Goal: Contribute content: Add original content to the website for others to see

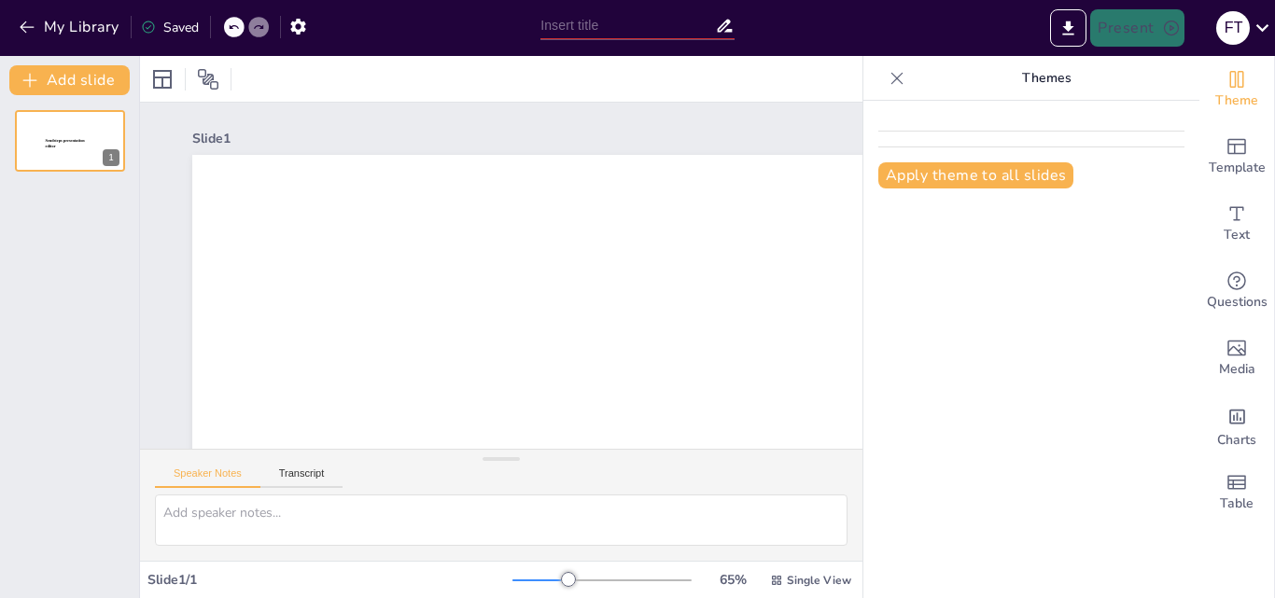
type input "New Sendsteps"
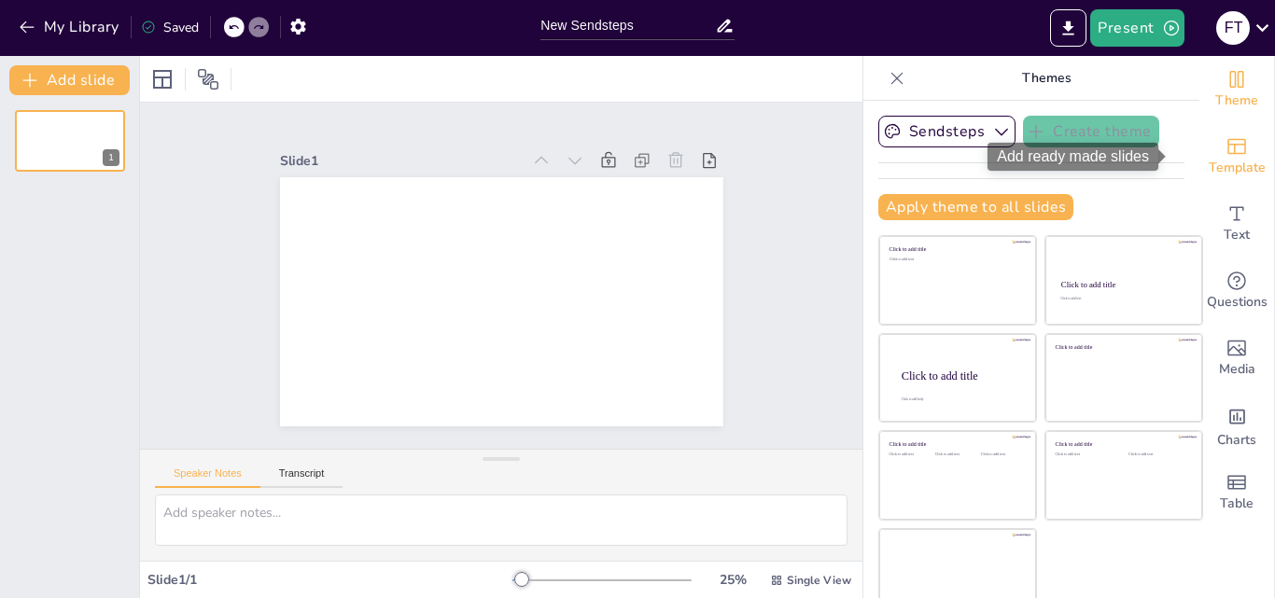
click at [1225, 156] on icon "Add ready made slides" at bounding box center [1236, 146] width 22 height 22
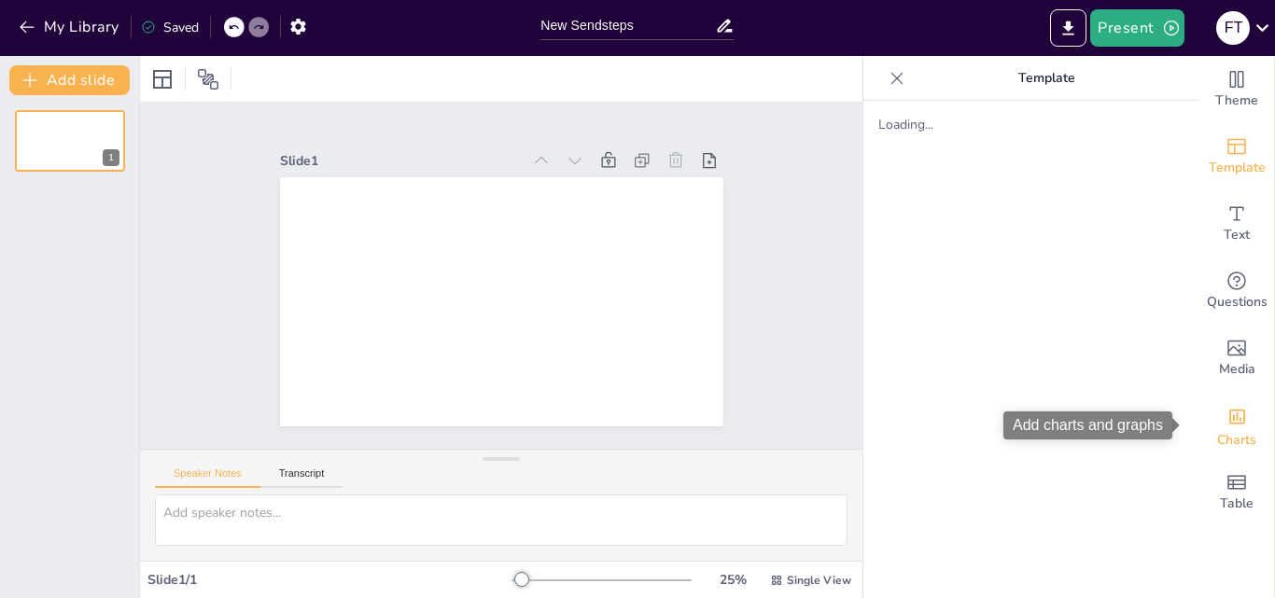
click at [1227, 416] on icon "Add charts and graphs" at bounding box center [1237, 417] width 20 height 20
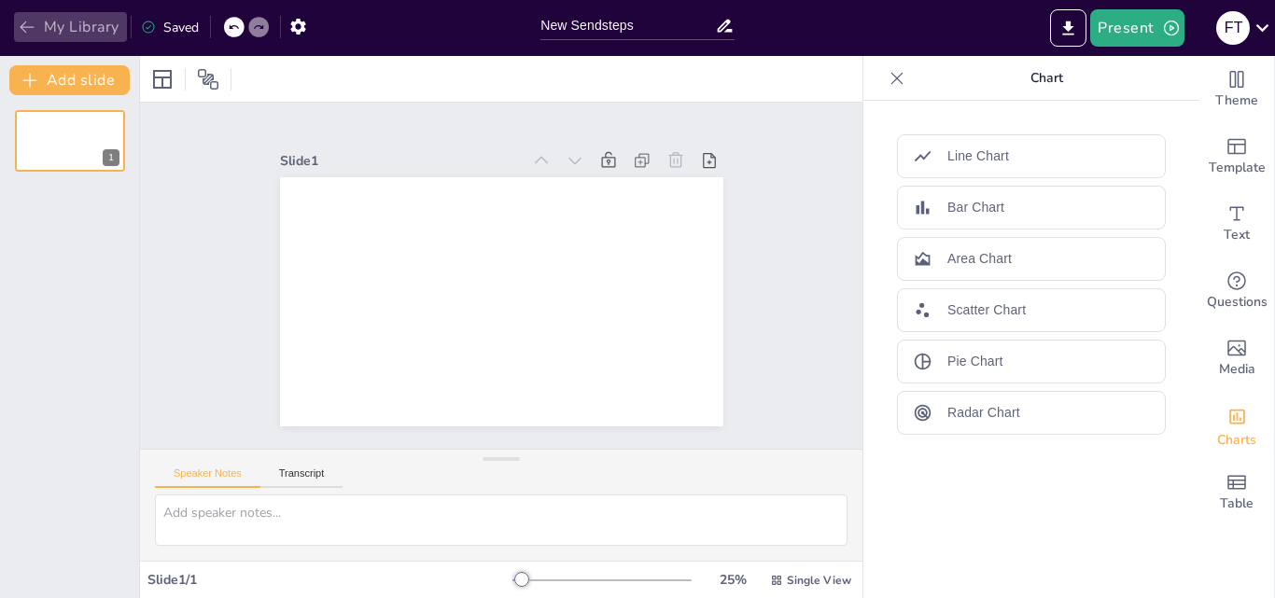
click at [60, 24] on button "My Library" at bounding box center [70, 27] width 113 height 30
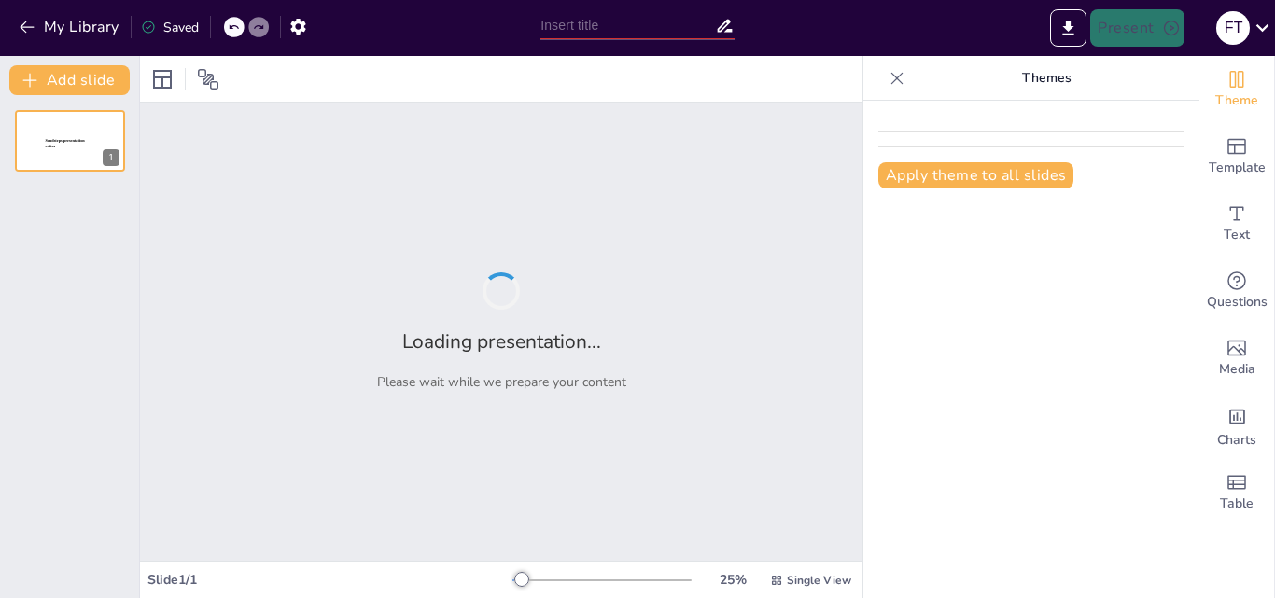
type input "New Sendsteps"
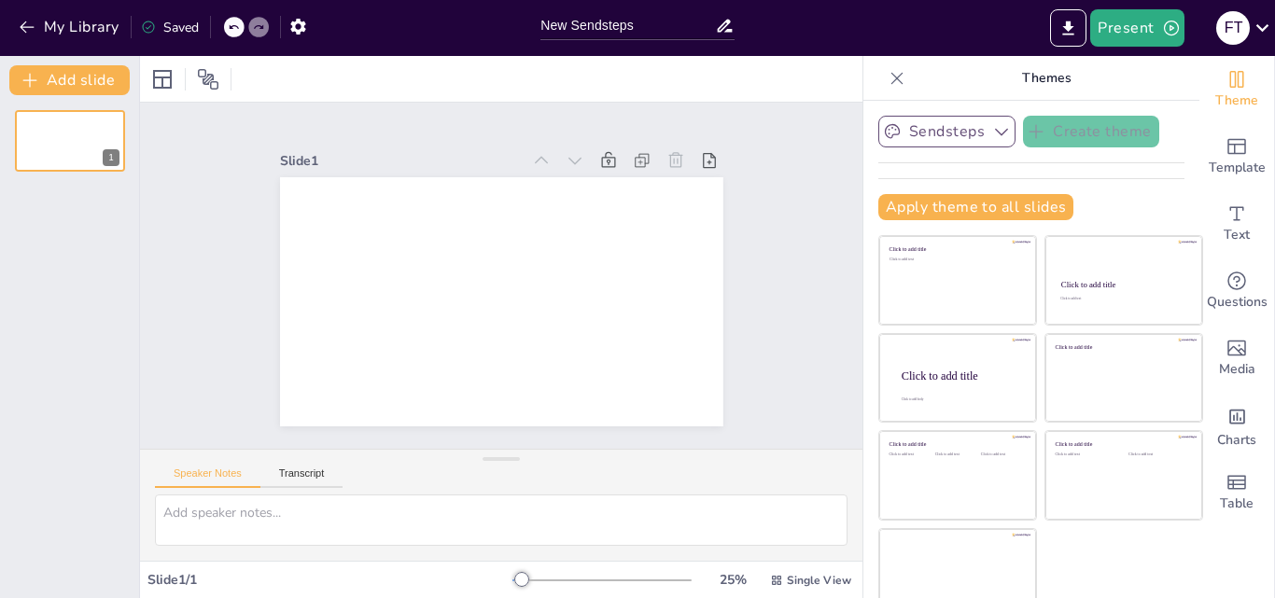
click at [940, 130] on button "Sendsteps" at bounding box center [946, 132] width 137 height 32
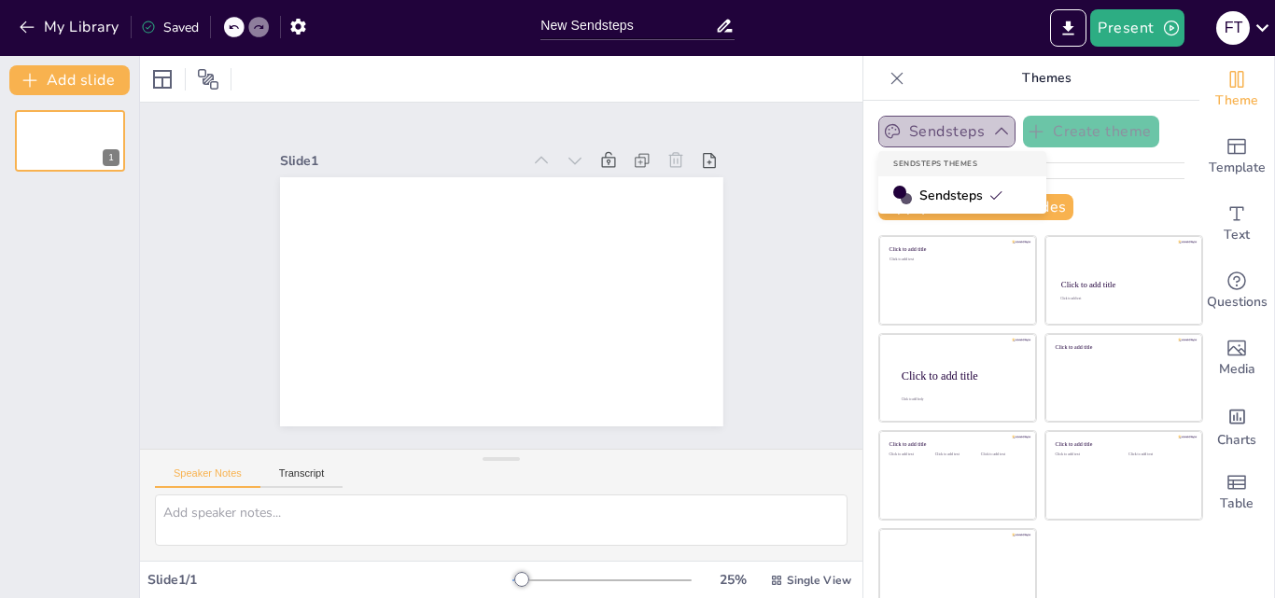
click at [940, 130] on button "Sendsteps" at bounding box center [946, 132] width 137 height 32
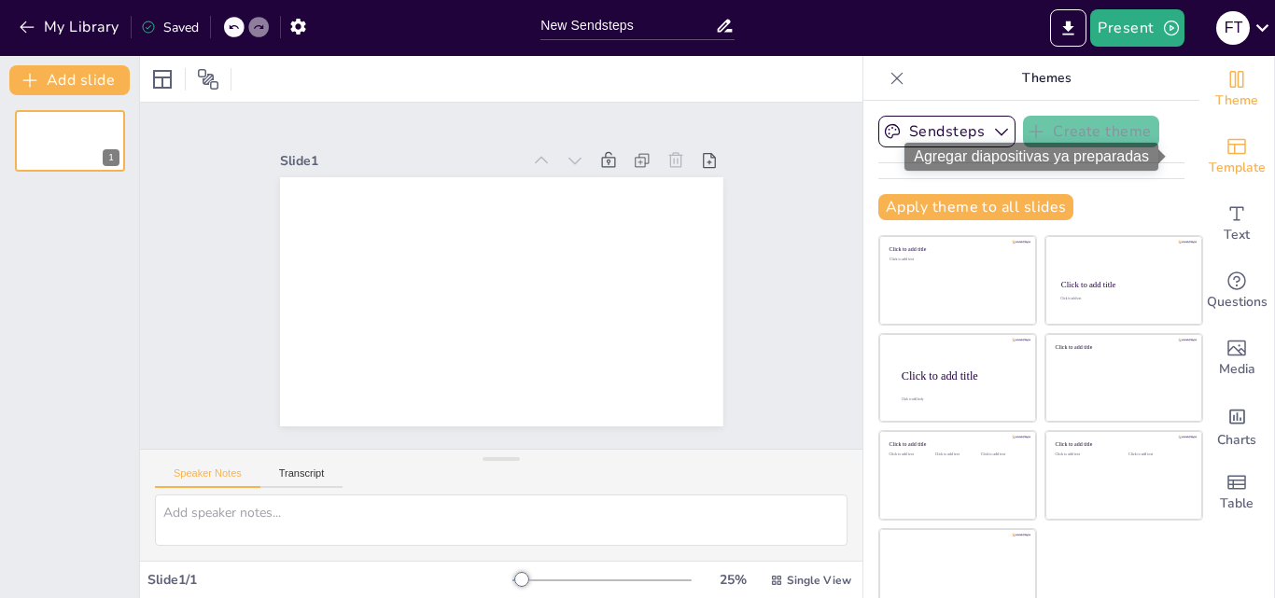
click at [1225, 148] on icon "Add ready made slides" at bounding box center [1236, 146] width 22 height 22
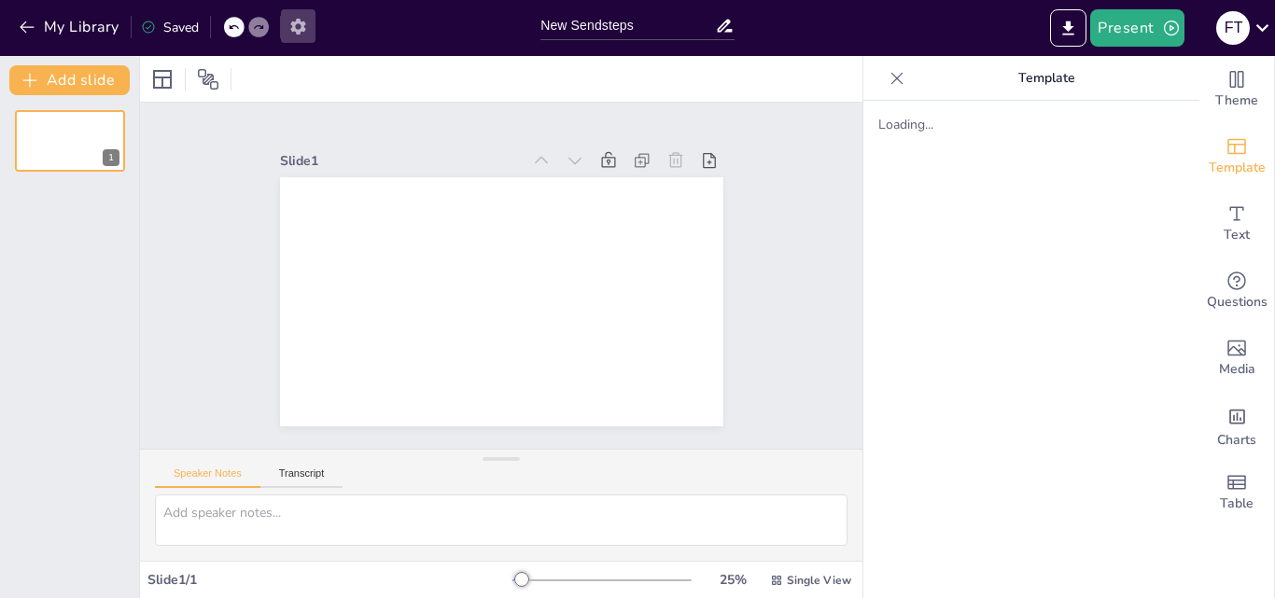
click at [295, 24] on icon "button" at bounding box center [297, 27] width 15 height 16
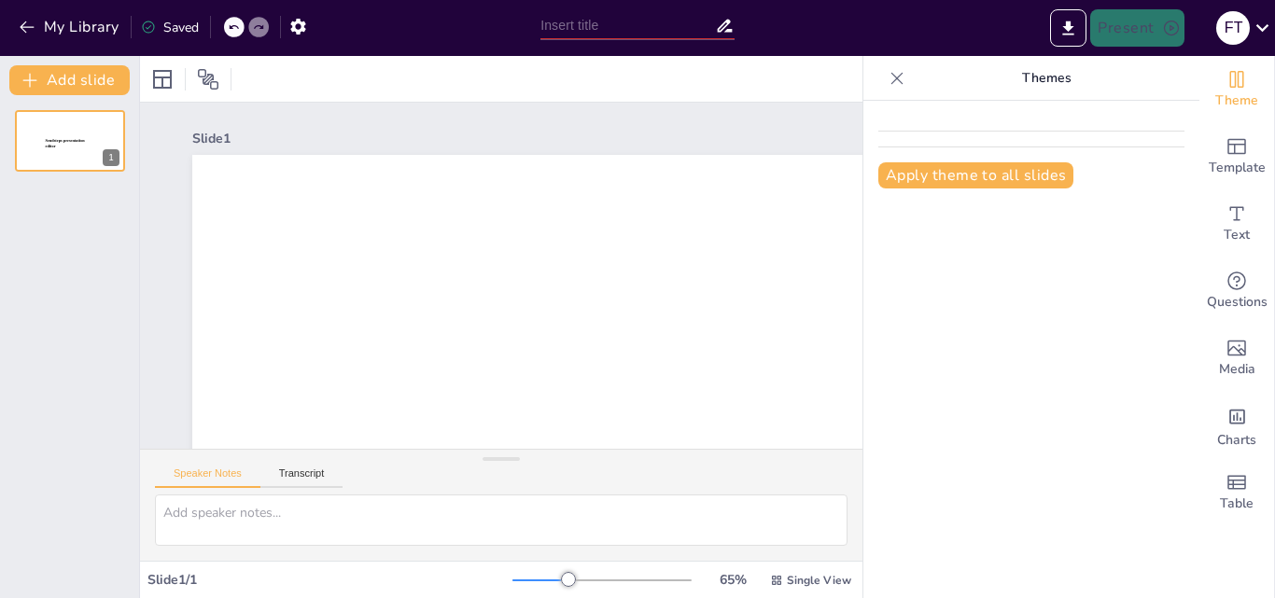
type input "New Sendsteps"
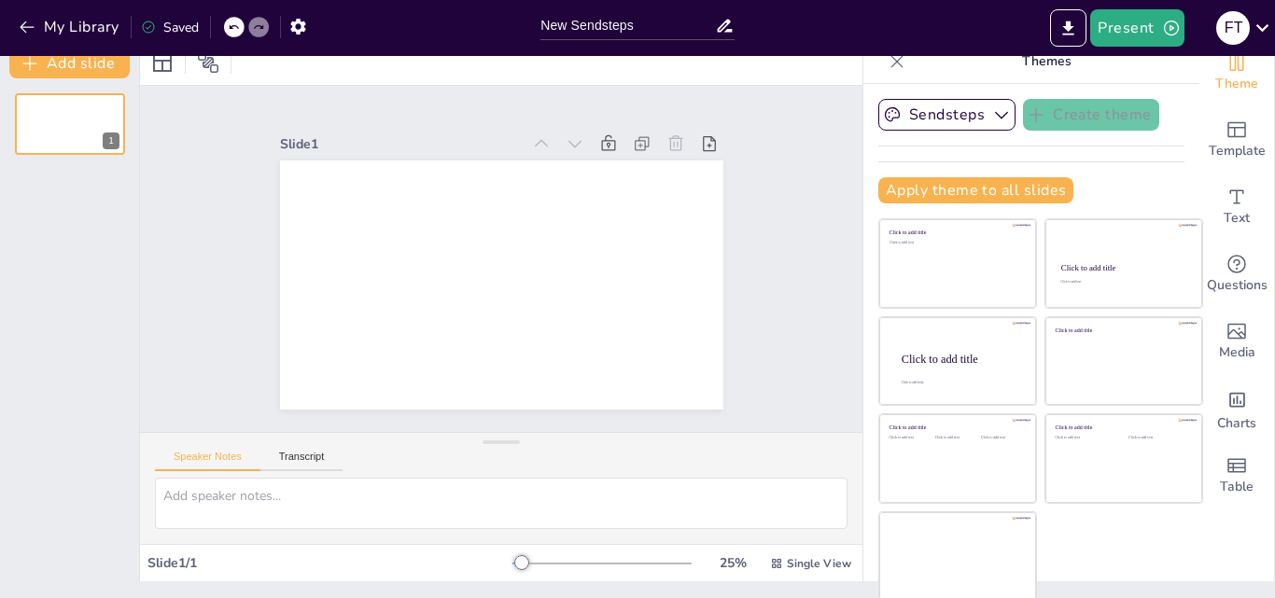
scroll to position [20, 0]
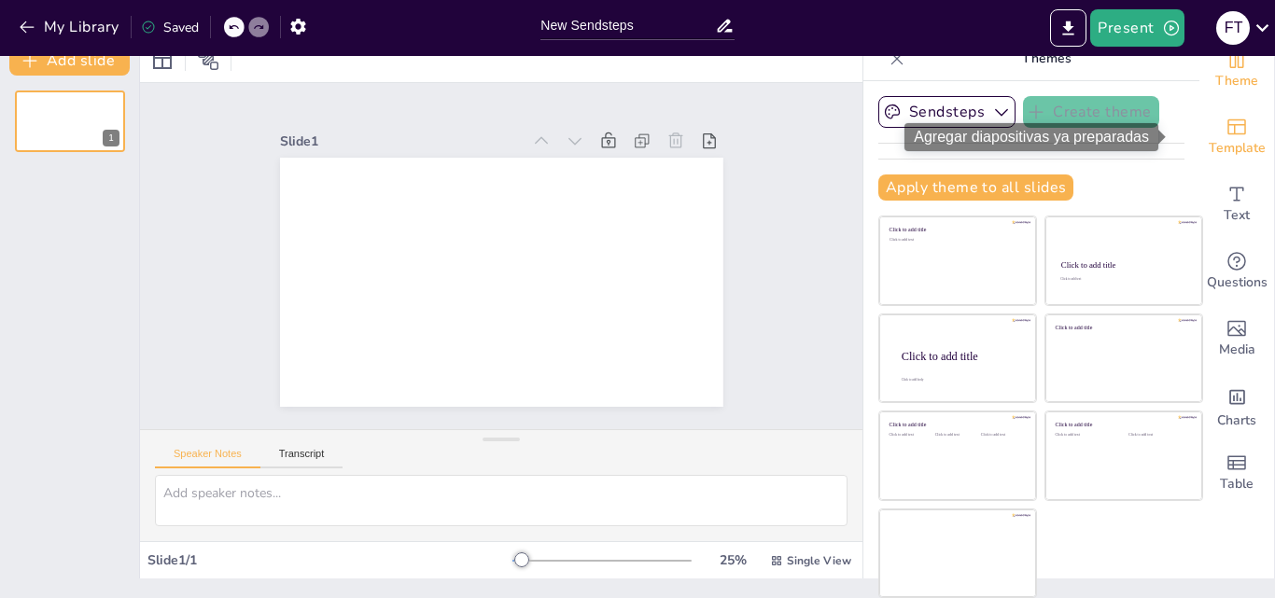
click at [1227, 124] on icon "Add ready made slides" at bounding box center [1236, 127] width 19 height 16
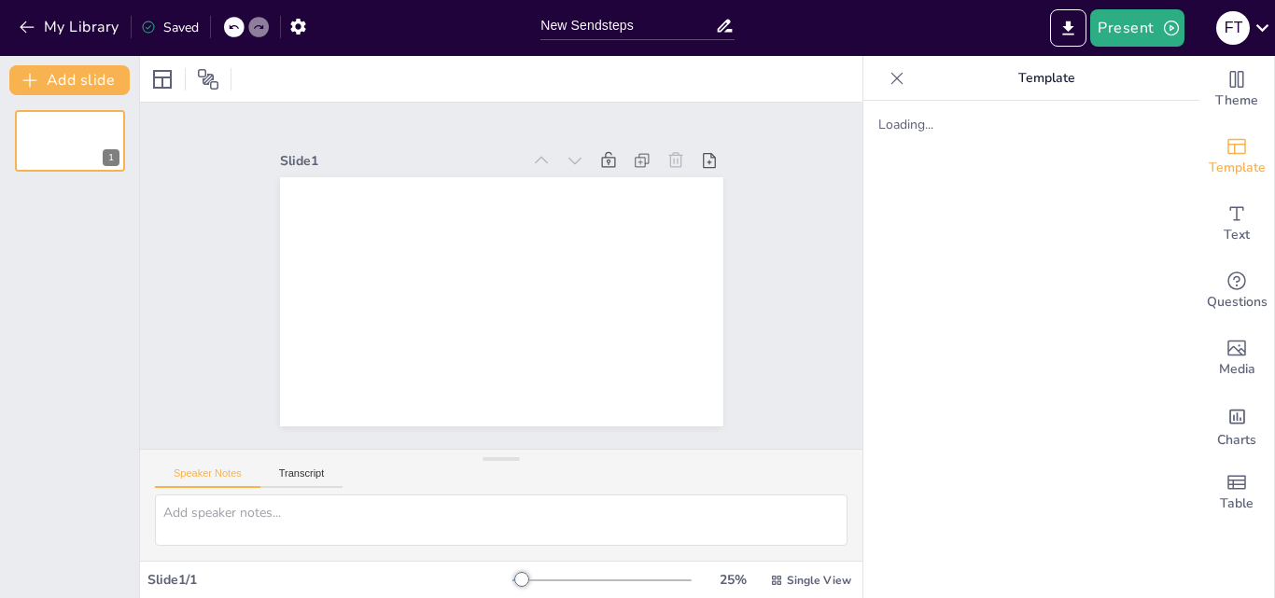
click at [884, 131] on div "Loading..." at bounding box center [1031, 125] width 306 height 18
click at [1219, 168] on span "Template" at bounding box center [1236, 168] width 57 height 21
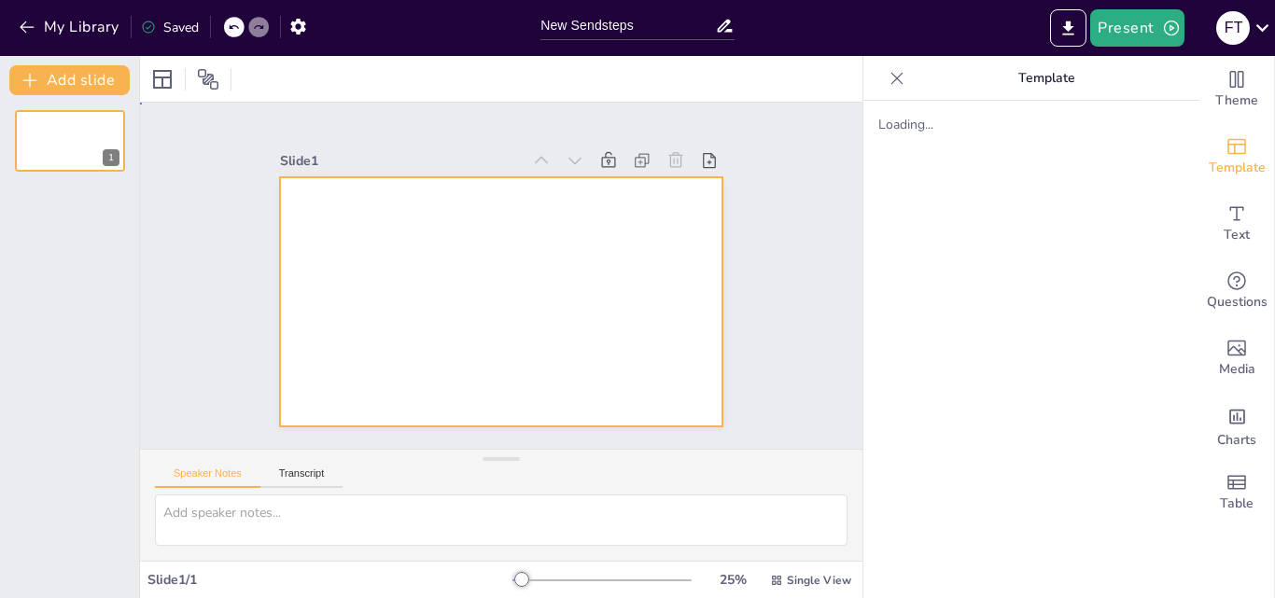
click at [583, 219] on div at bounding box center [501, 301] width 443 height 249
click at [156, 70] on div at bounding box center [162, 79] width 22 height 22
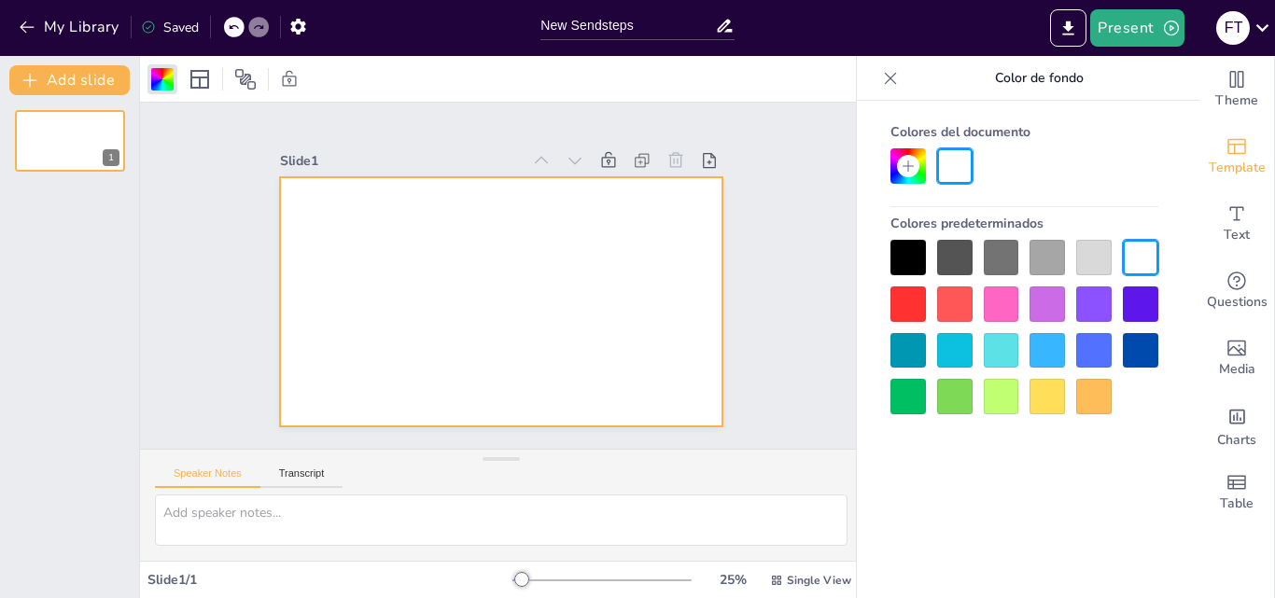
click at [999, 261] on div at bounding box center [1000, 257] width 35 height 35
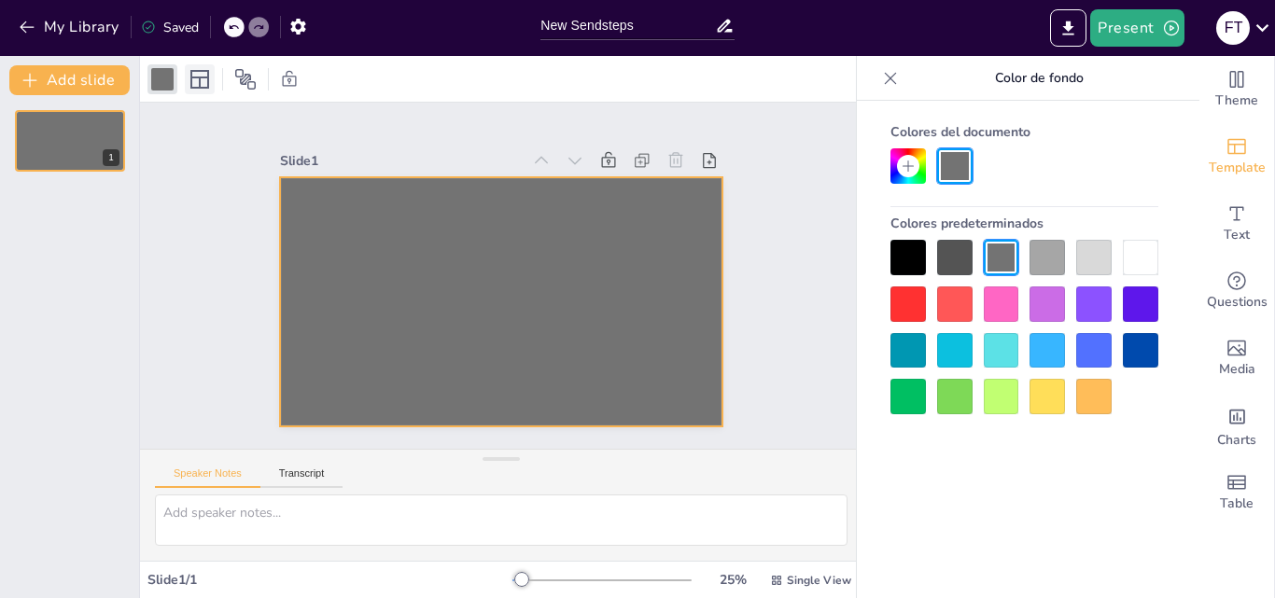
click at [197, 82] on icon at bounding box center [199, 79] width 22 height 22
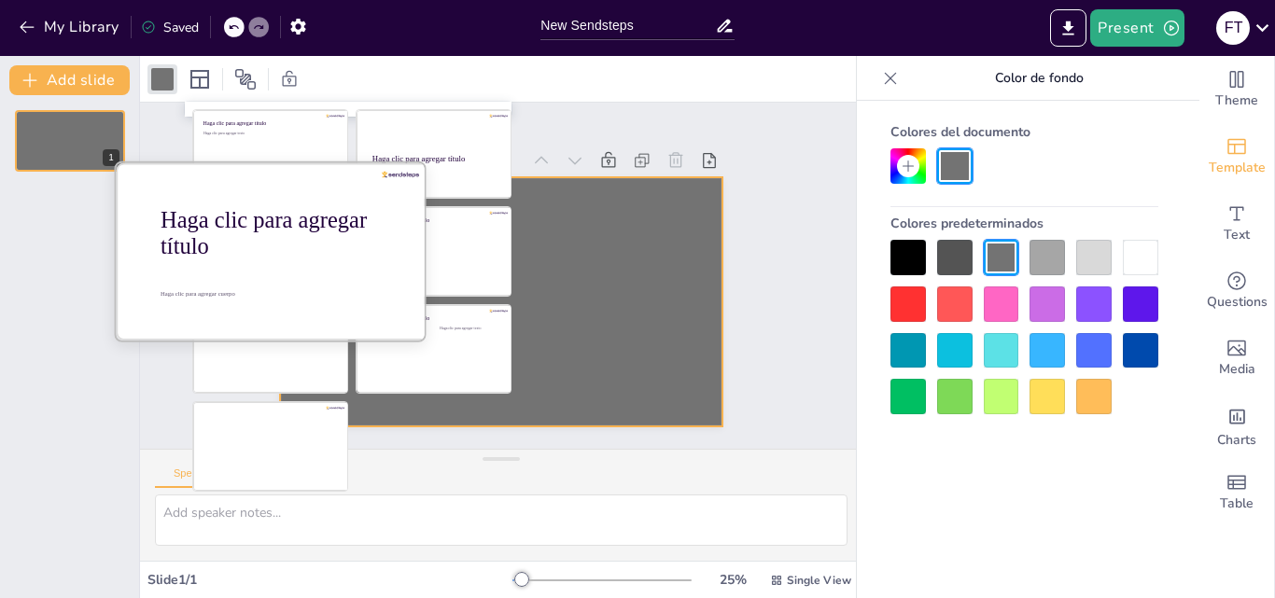
click at [286, 231] on font "Haga clic para agregar título" at bounding box center [263, 233] width 206 height 51
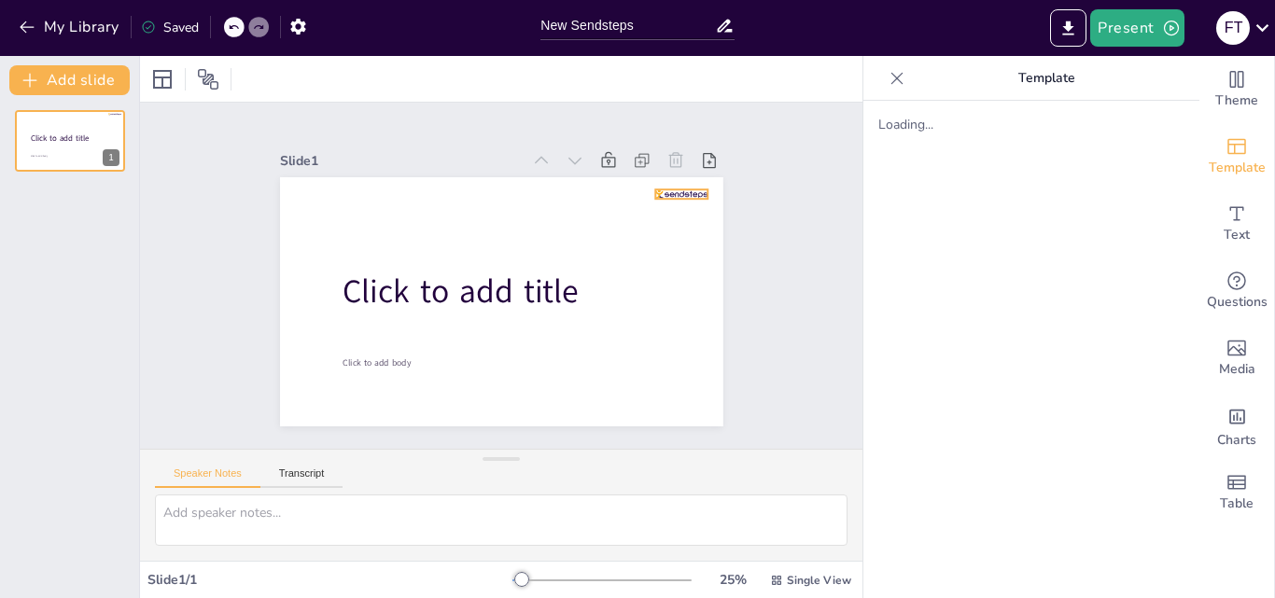
click at [681, 189] on div at bounding box center [681, 193] width 52 height 9
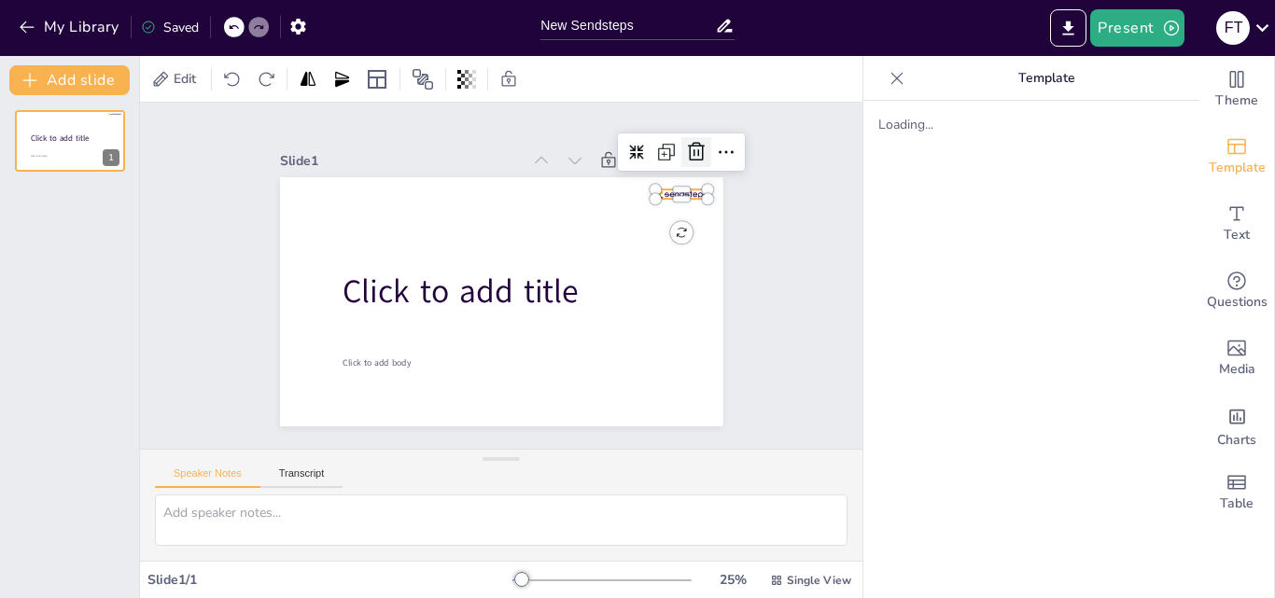
click at [687, 151] on icon at bounding box center [696, 152] width 22 height 22
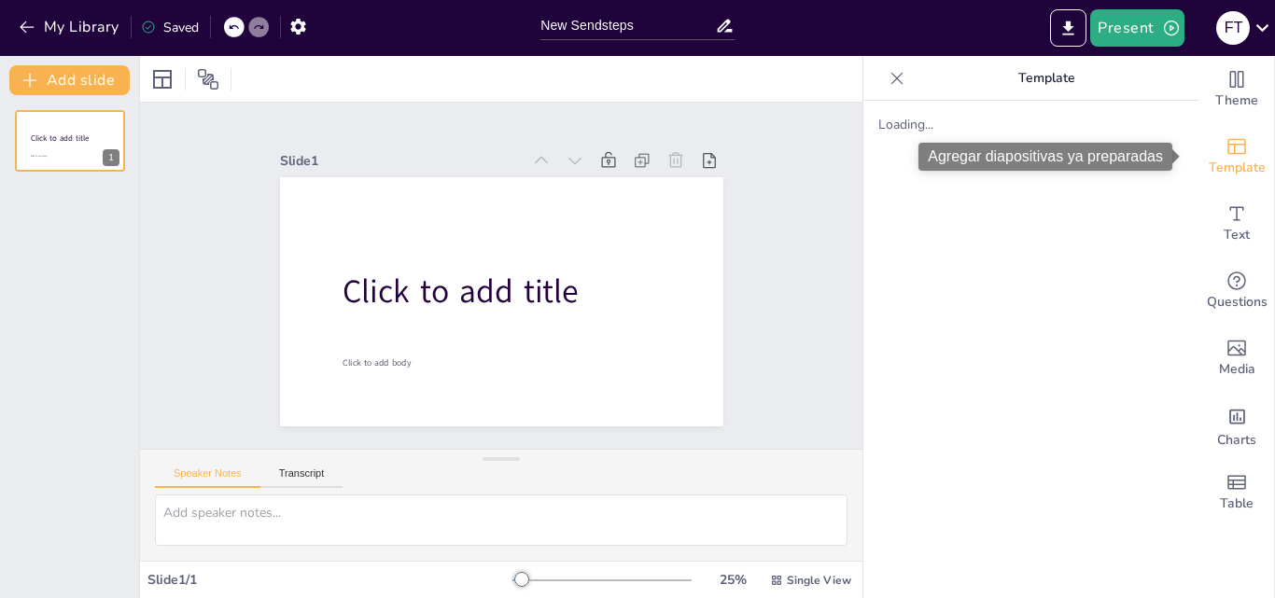
click at [1227, 149] on icon "Add ready made slides" at bounding box center [1236, 147] width 19 height 16
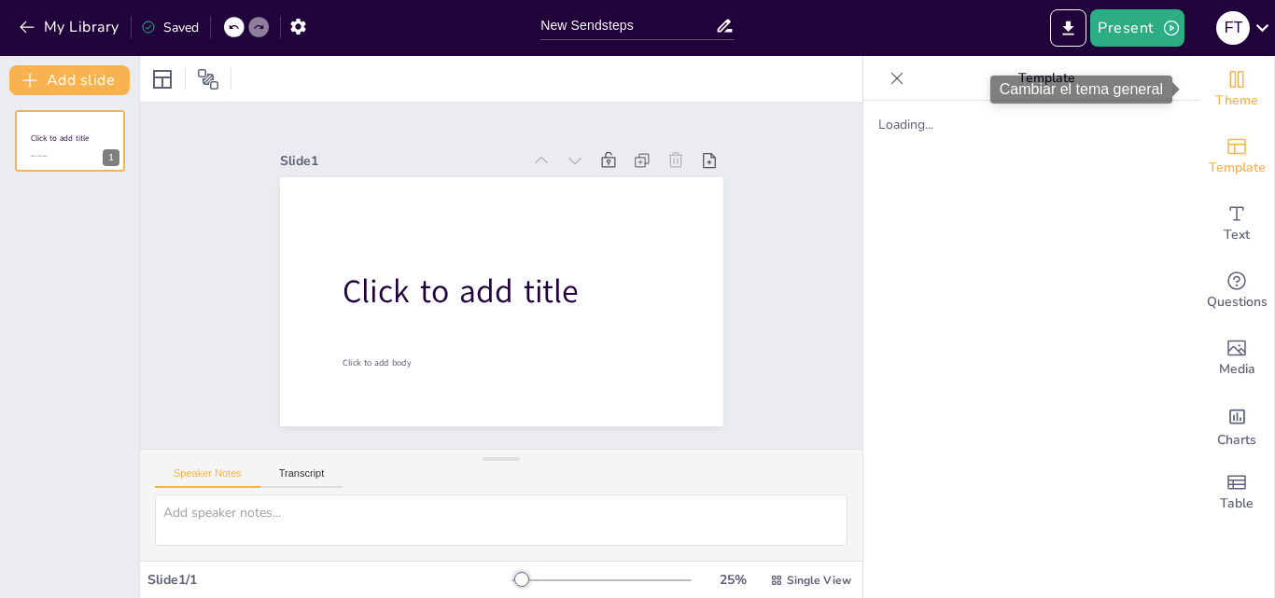
click at [1220, 91] on span "Theme" at bounding box center [1236, 101] width 43 height 21
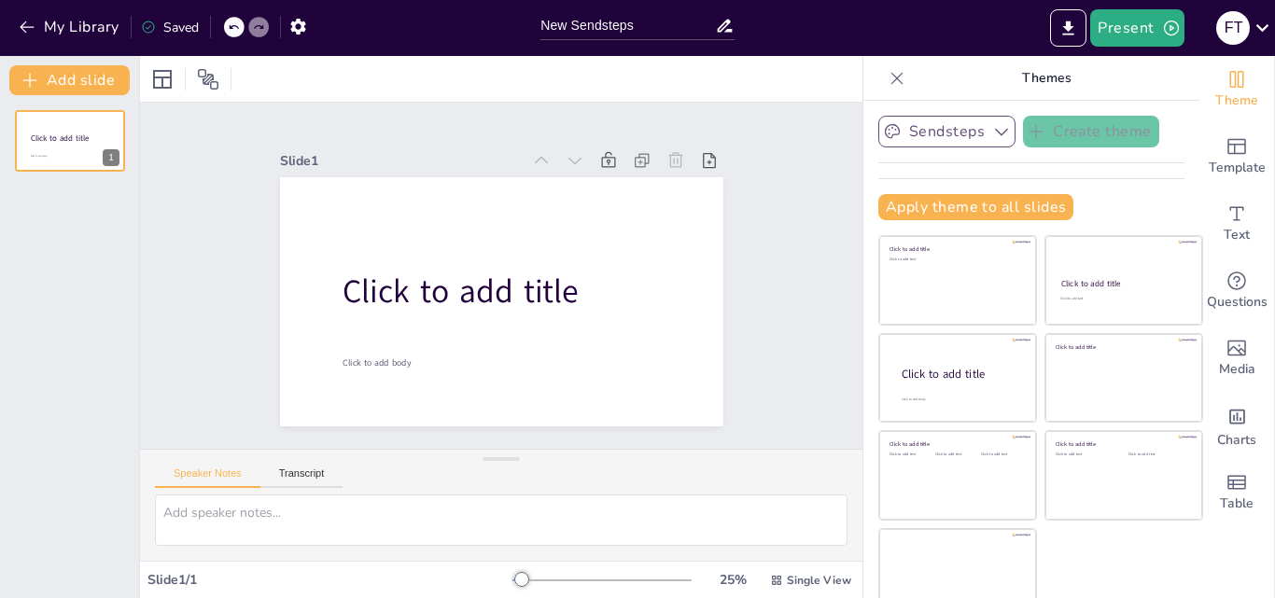
click at [954, 138] on button "Sendsteps" at bounding box center [946, 132] width 137 height 32
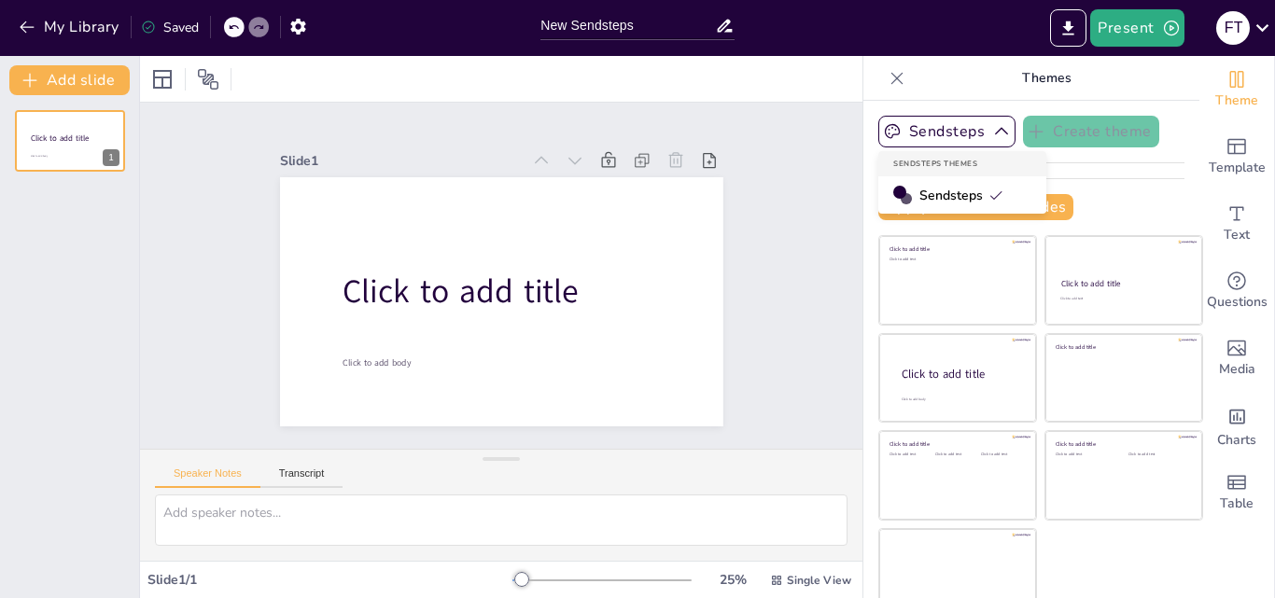
click at [954, 198] on span "Sendsteps" at bounding box center [961, 196] width 84 height 18
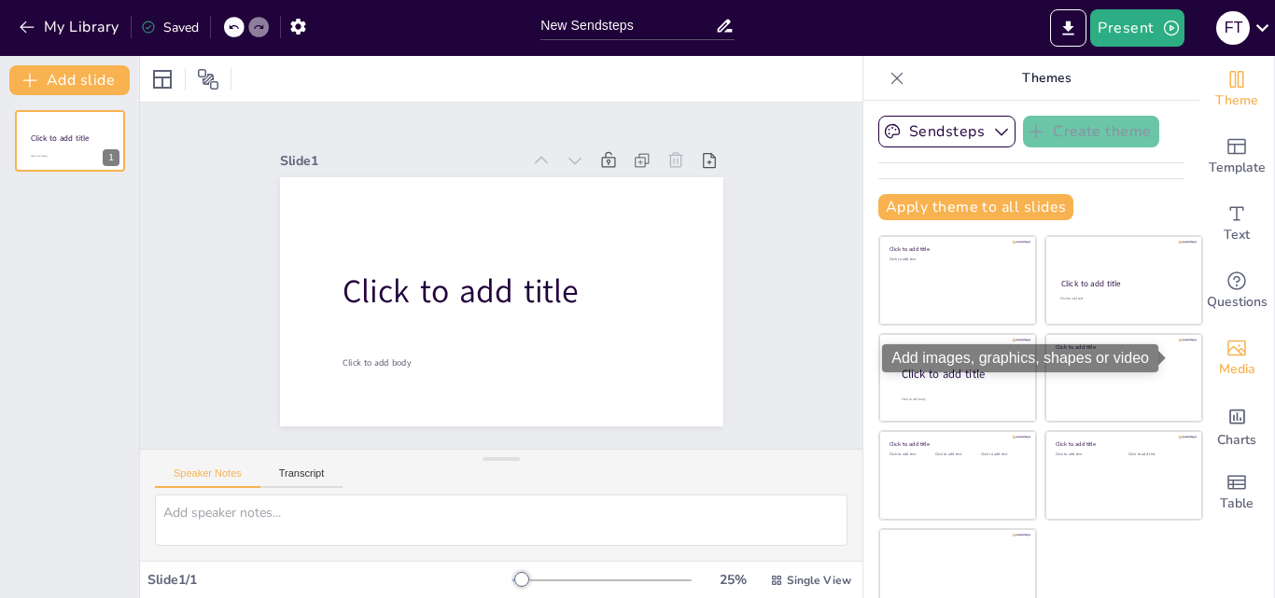
click at [1227, 349] on icon "Add images, graphics, shapes or video" at bounding box center [1236, 349] width 19 height 16
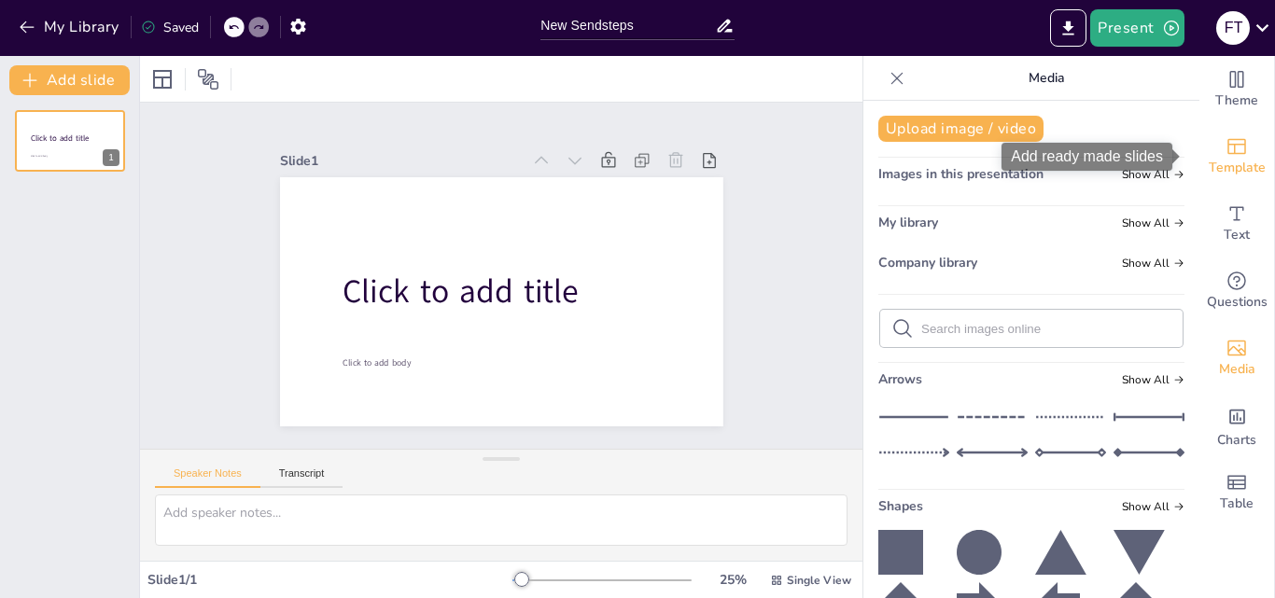
click at [1231, 152] on icon "Add ready made slides" at bounding box center [1236, 147] width 19 height 16
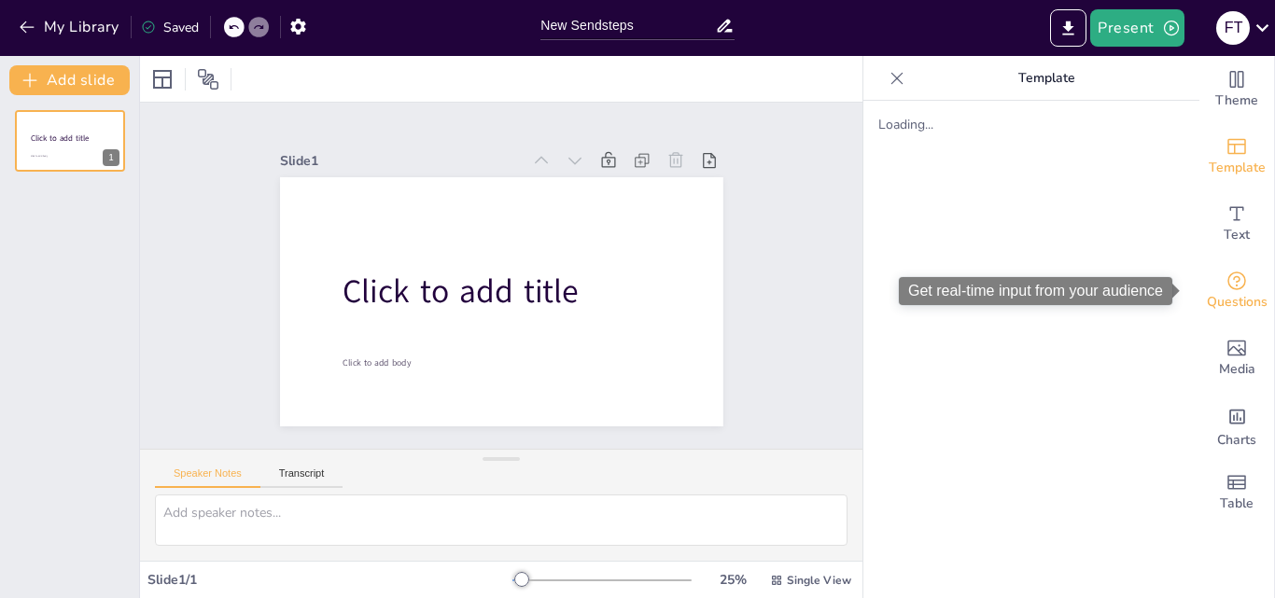
click at [1221, 295] on span "Questions" at bounding box center [1236, 302] width 61 height 21
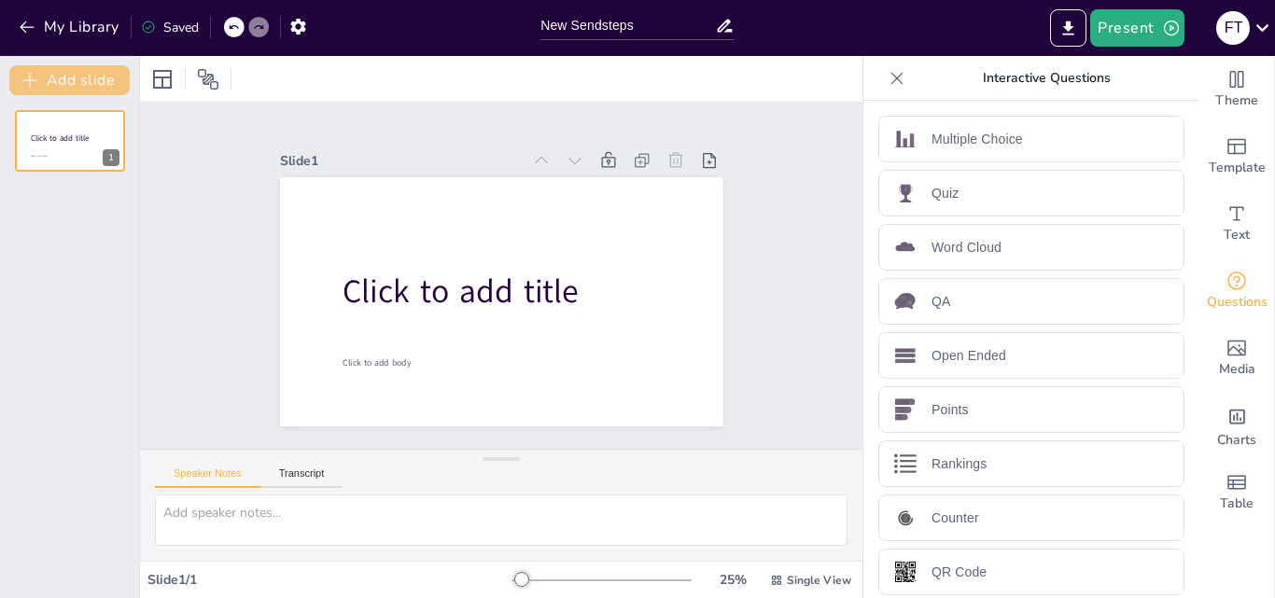
click at [63, 81] on button "Add slide" at bounding box center [69, 80] width 120 height 30
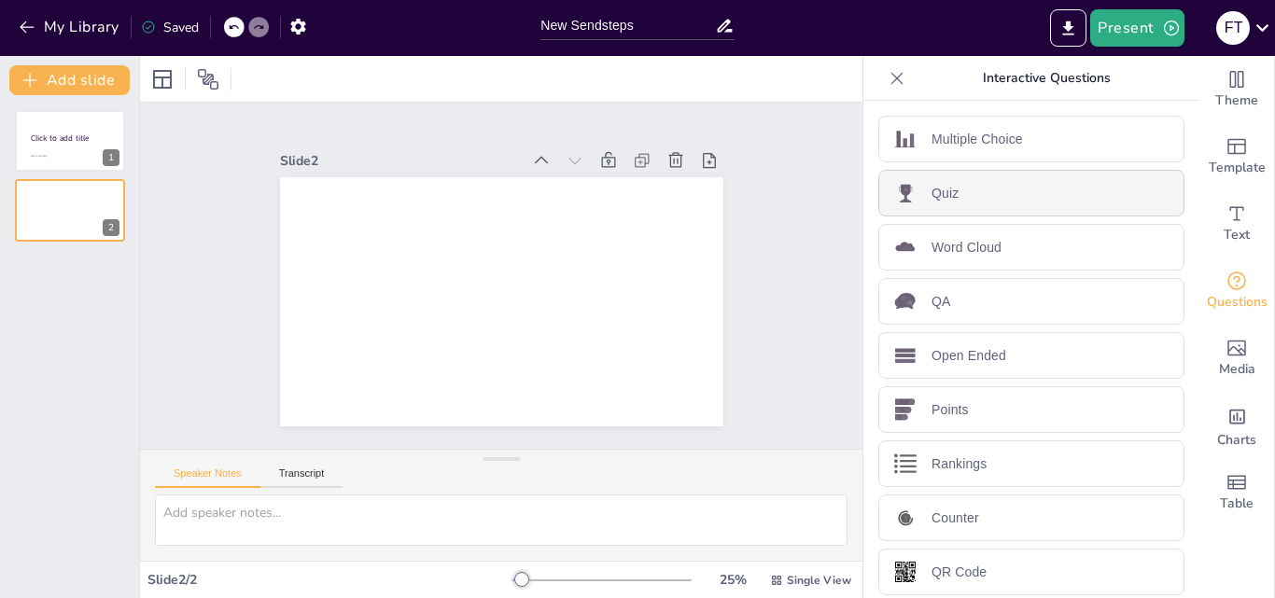
click at [957, 187] on div "Quiz" at bounding box center [1031, 193] width 306 height 47
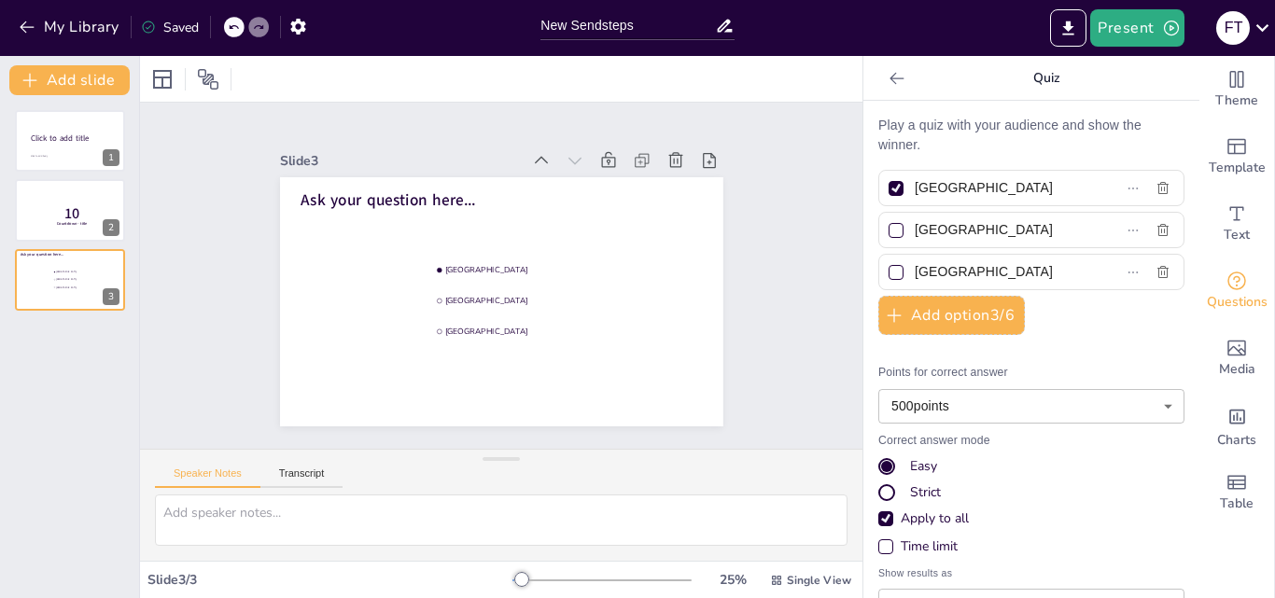
click at [887, 87] on icon at bounding box center [896, 78] width 19 height 19
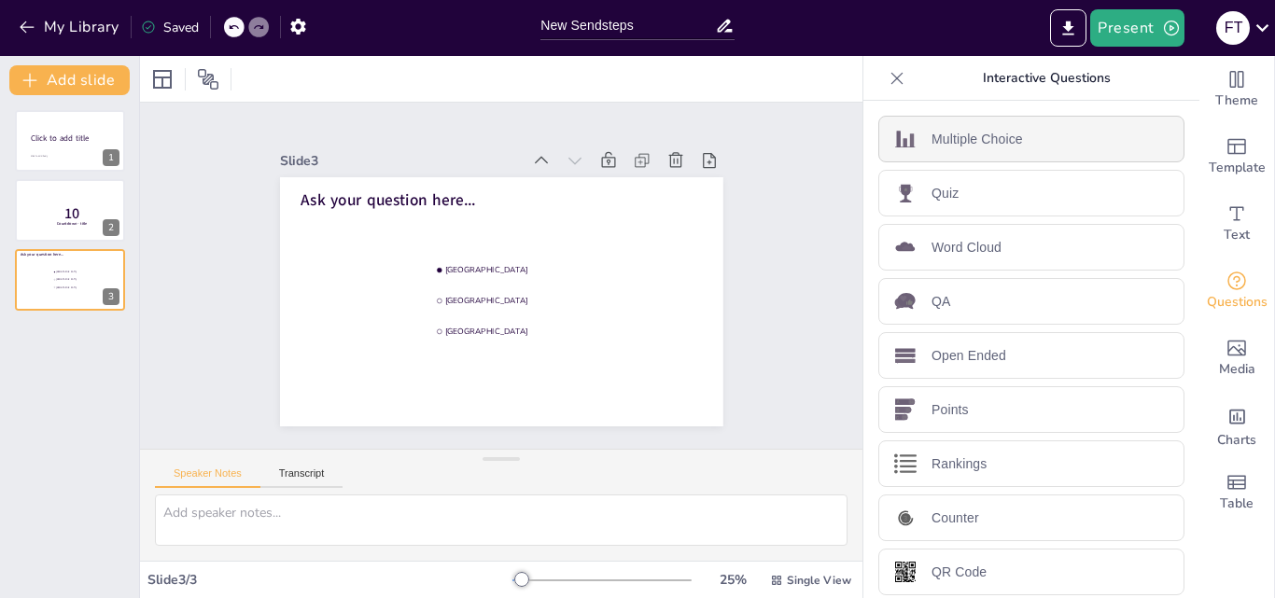
click at [971, 147] on p "Multiple Choice" at bounding box center [976, 140] width 91 height 20
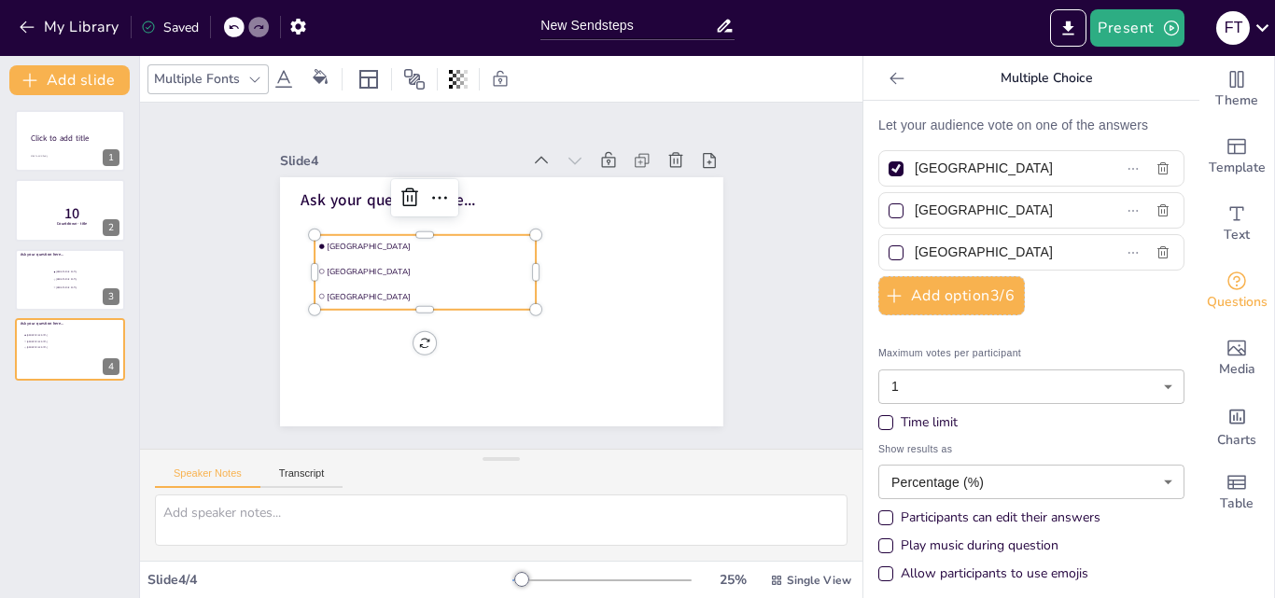
click at [986, 131] on p "Let your audience vote on one of the answers" at bounding box center [1031, 126] width 306 height 20
click at [994, 127] on p "Let your audience vote on one of the answers" at bounding box center [1031, 126] width 306 height 20
click at [347, 190] on span "Ask your question here..." at bounding box center [387, 199] width 174 height 21
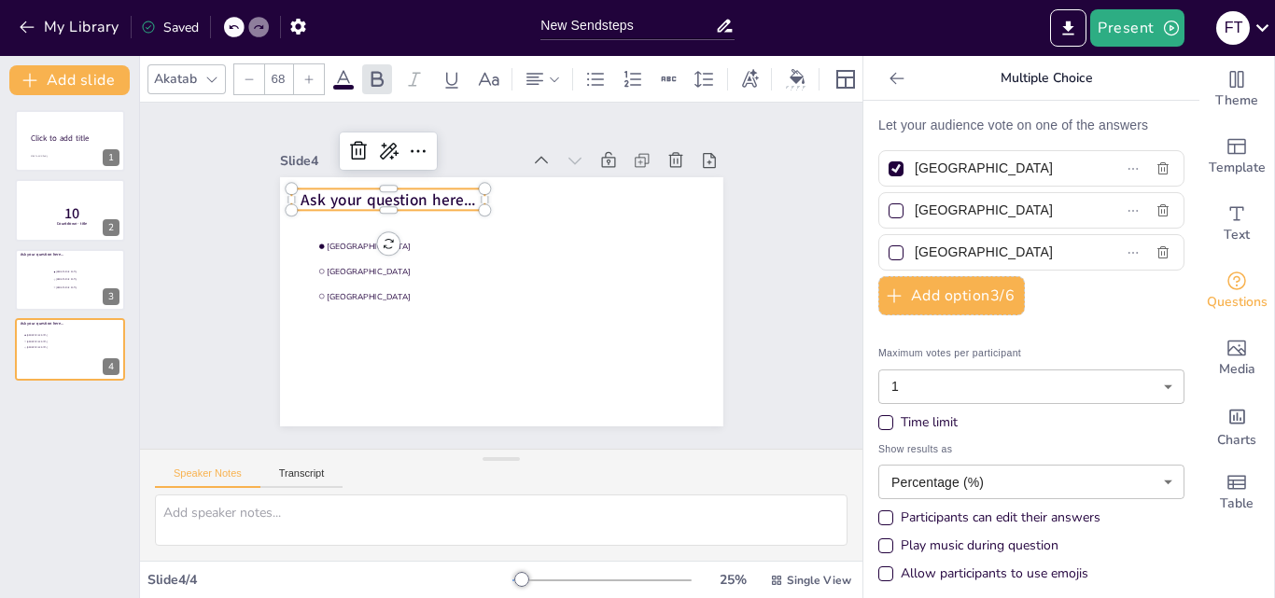
click at [340, 195] on span "Ask your question here..." at bounding box center [387, 199] width 174 height 21
click at [300, 193] on span "Ask your question here..." at bounding box center [387, 199] width 174 height 21
click at [300, 191] on span "Ask your question here..." at bounding box center [387, 199] width 174 height 21
click at [437, 189] on span "Ask your question here..." at bounding box center [387, 199] width 174 height 21
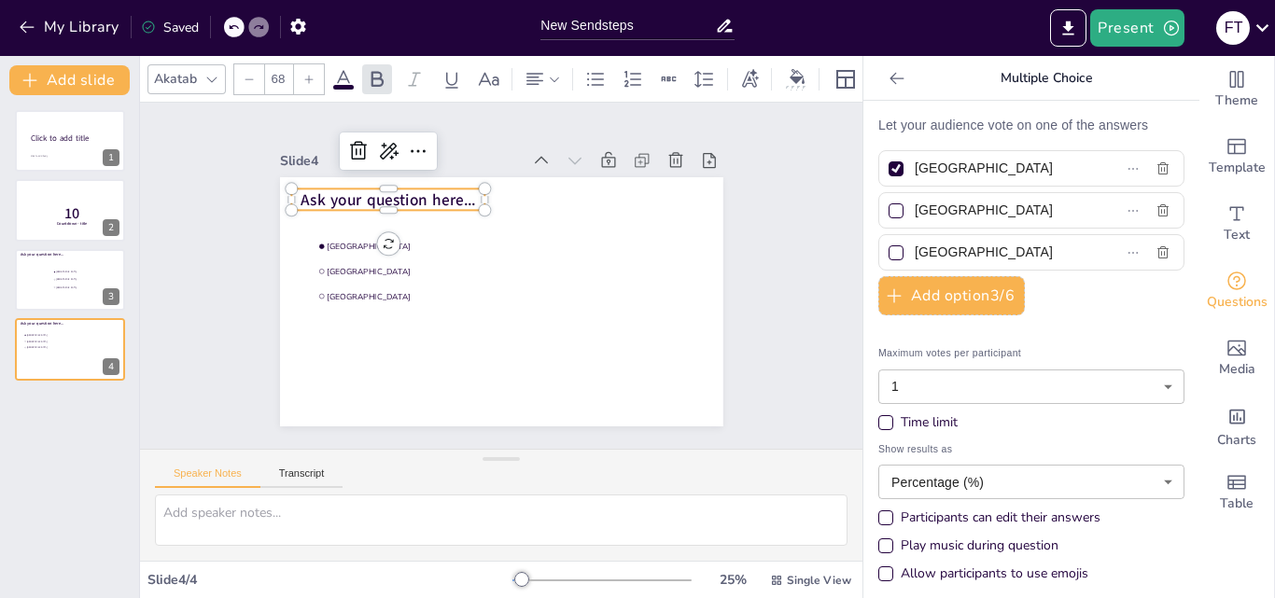
click at [437, 189] on span "Ask your question here..." at bounding box center [387, 199] width 174 height 21
click at [436, 199] on span "Ask your question here..." at bounding box center [387, 199] width 174 height 21
drag, startPoint x: 462, startPoint y: 193, endPoint x: 280, endPoint y: 195, distance: 182.0
click at [291, 195] on p "Ask your question here..." at bounding box center [388, 199] width 194 height 22
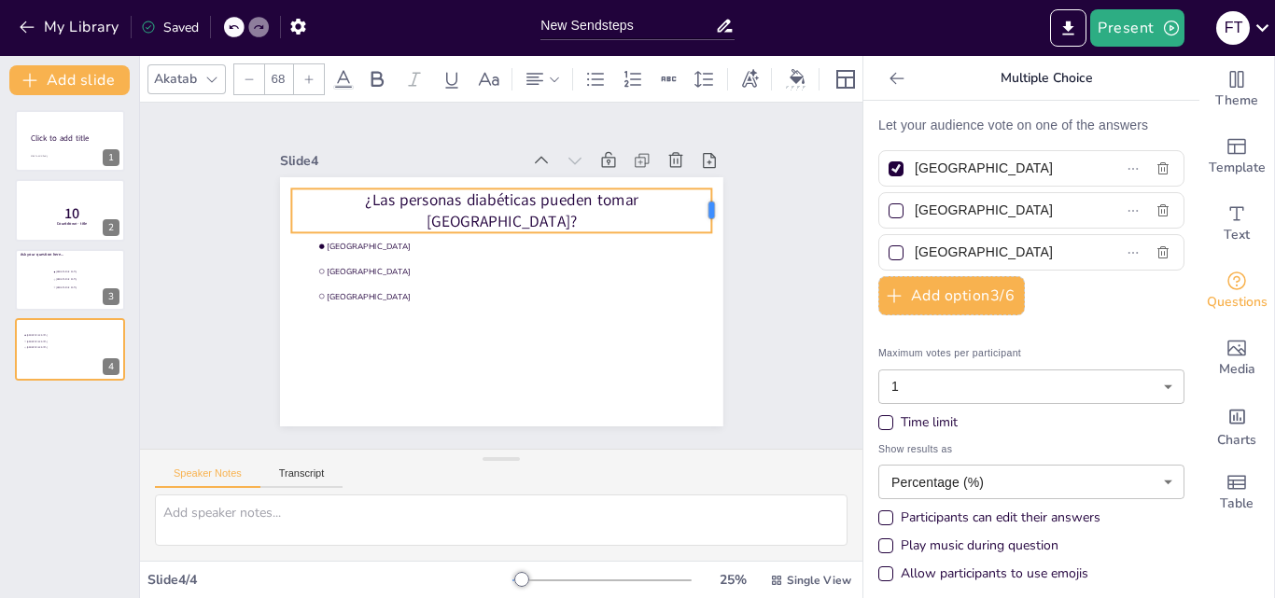
drag, startPoint x: 472, startPoint y: 203, endPoint x: 699, endPoint y: 199, distance: 226.8
click at [712, 199] on div at bounding box center [719, 210] width 15 height 44
click at [371, 72] on icon at bounding box center [377, 79] width 12 height 16
click at [212, 79] on div at bounding box center [212, 79] width 22 height 22
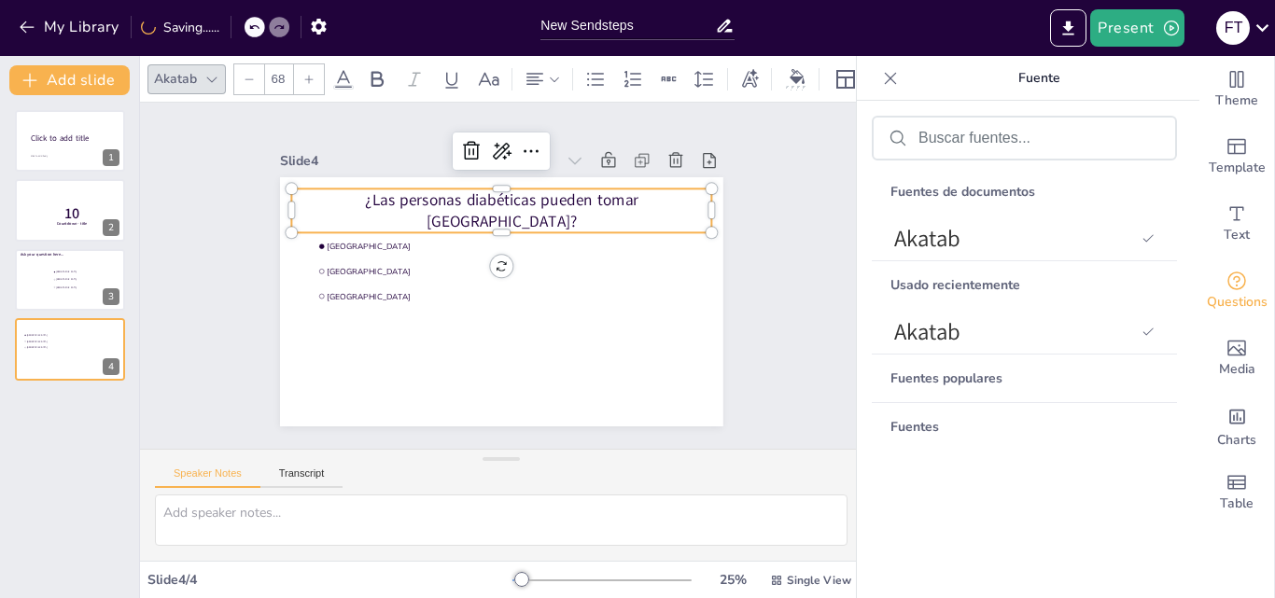
click at [1083, 146] on form at bounding box center [1039, 139] width 242 height 18
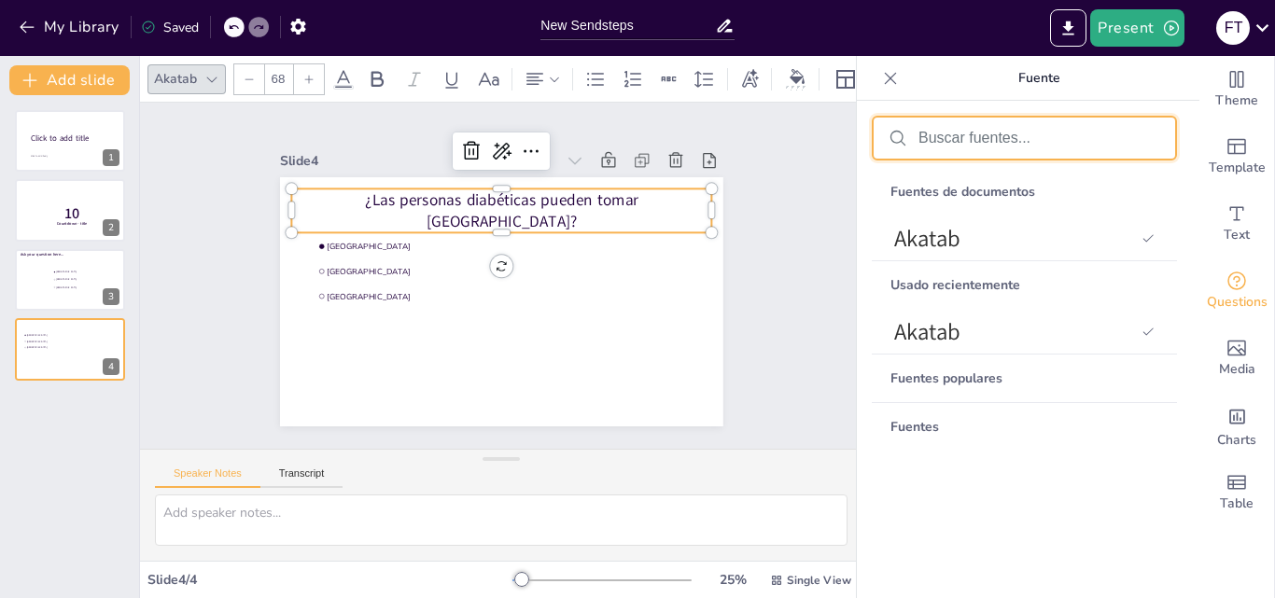
click at [1071, 138] on input "text" at bounding box center [1039, 138] width 242 height 17
type input "pop"
click at [1135, 140] on icon "button" at bounding box center [1141, 138] width 13 height 13
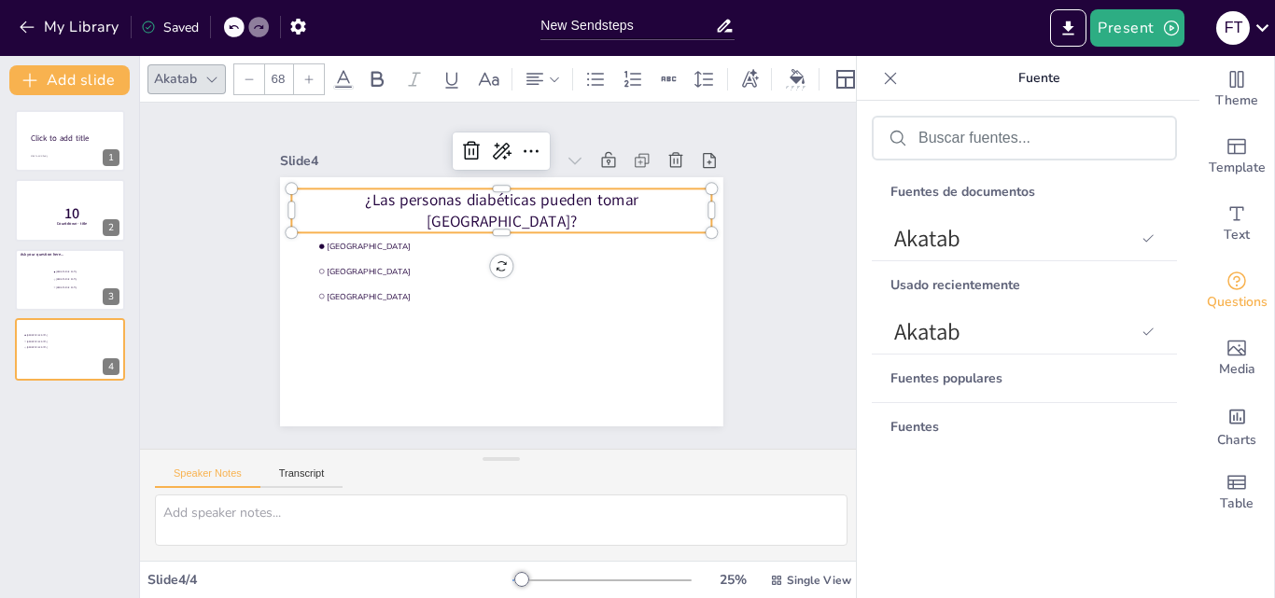
click at [217, 74] on icon at bounding box center [211, 79] width 15 height 15
click at [216, 73] on icon at bounding box center [211, 79] width 15 height 15
click at [404, 308] on div at bounding box center [501, 301] width 443 height 249
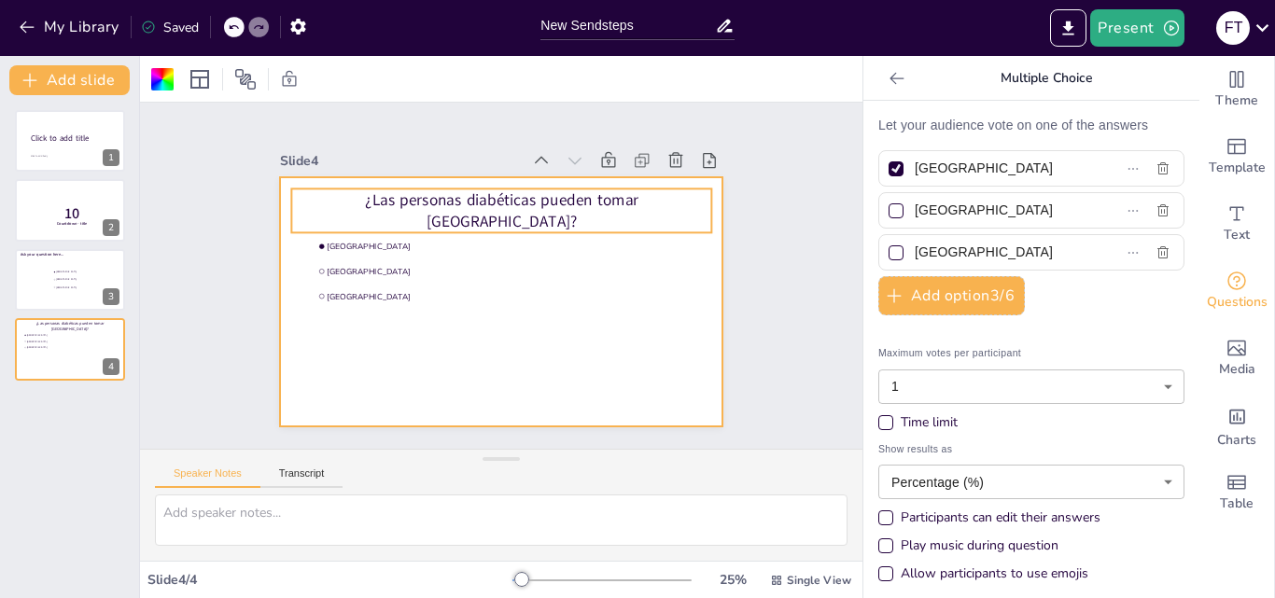
click at [339, 214] on p "¿Las personas diabéticas pueden tomar Colágeno?" at bounding box center [501, 210] width 421 height 44
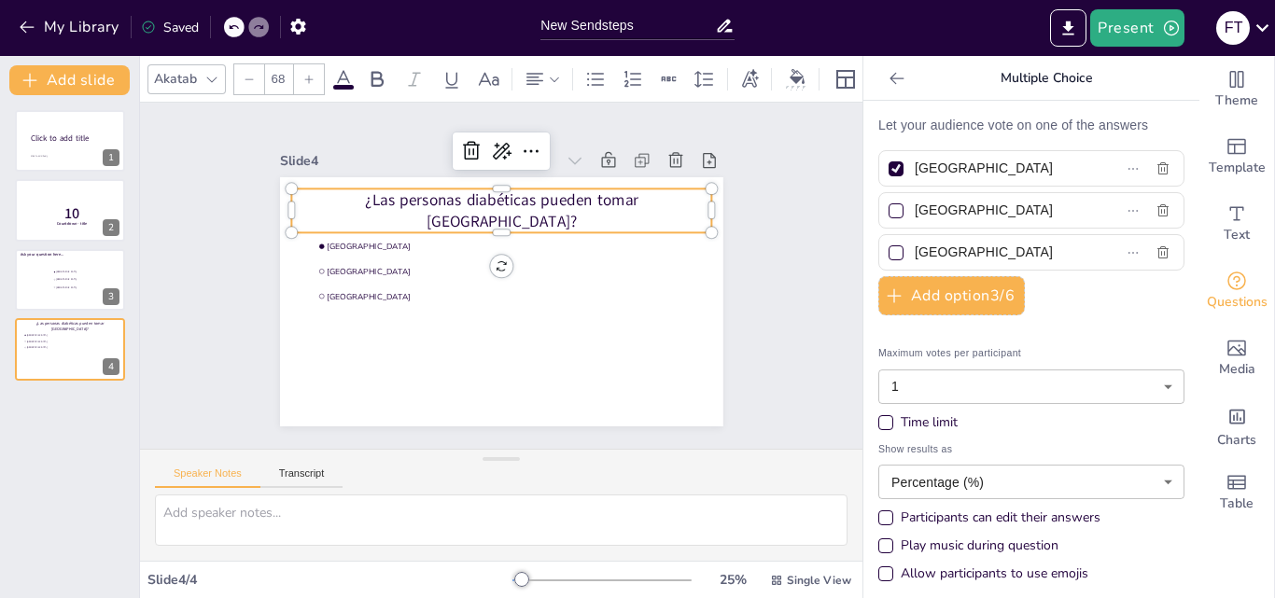
click at [207, 75] on icon at bounding box center [211, 79] width 15 height 15
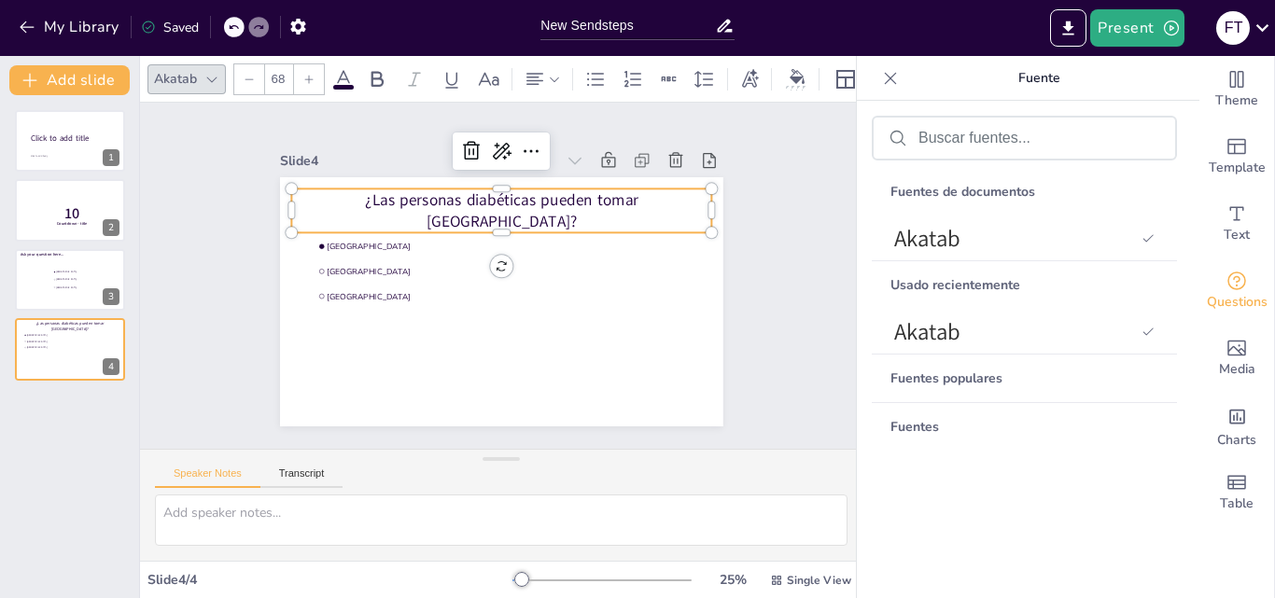
click at [207, 75] on icon at bounding box center [211, 79] width 15 height 15
click at [390, 260] on li "Rotterdam" at bounding box center [424, 271] width 221 height 23
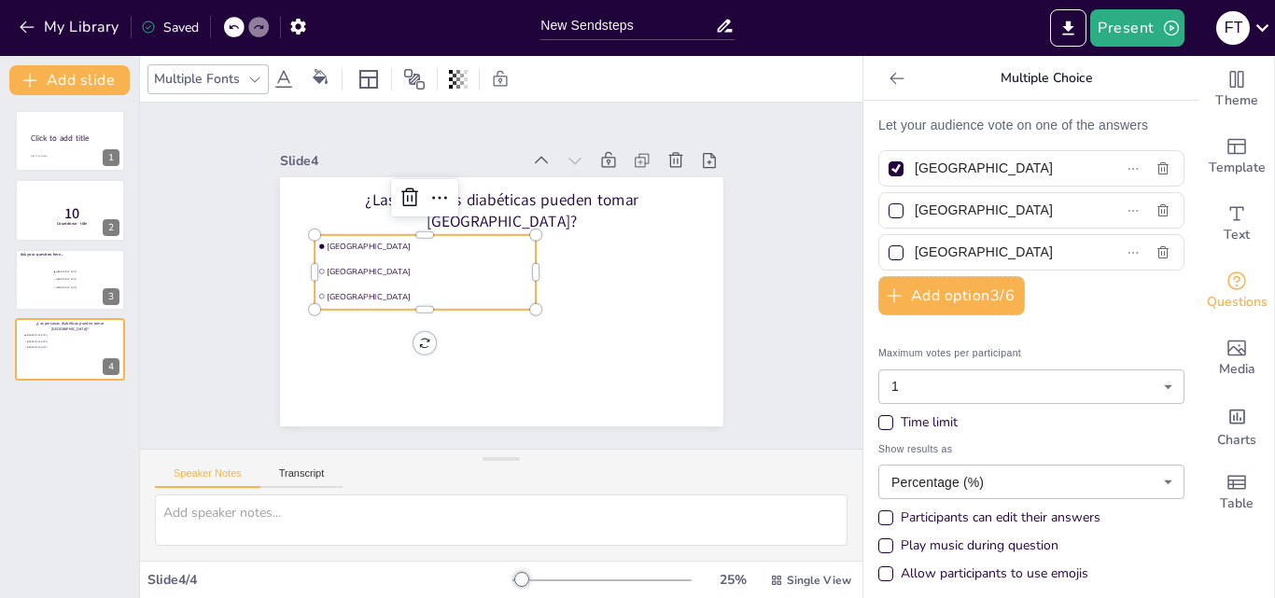
click at [925, 174] on input "Amsterdam" at bounding box center [999, 168] width 171 height 27
paste input "No pueden porque contiene alto contenido de azúcar"
type input "No pueden porque contiene alto contenido de azúcar"
click at [888, 167] on div at bounding box center [895, 168] width 15 height 15
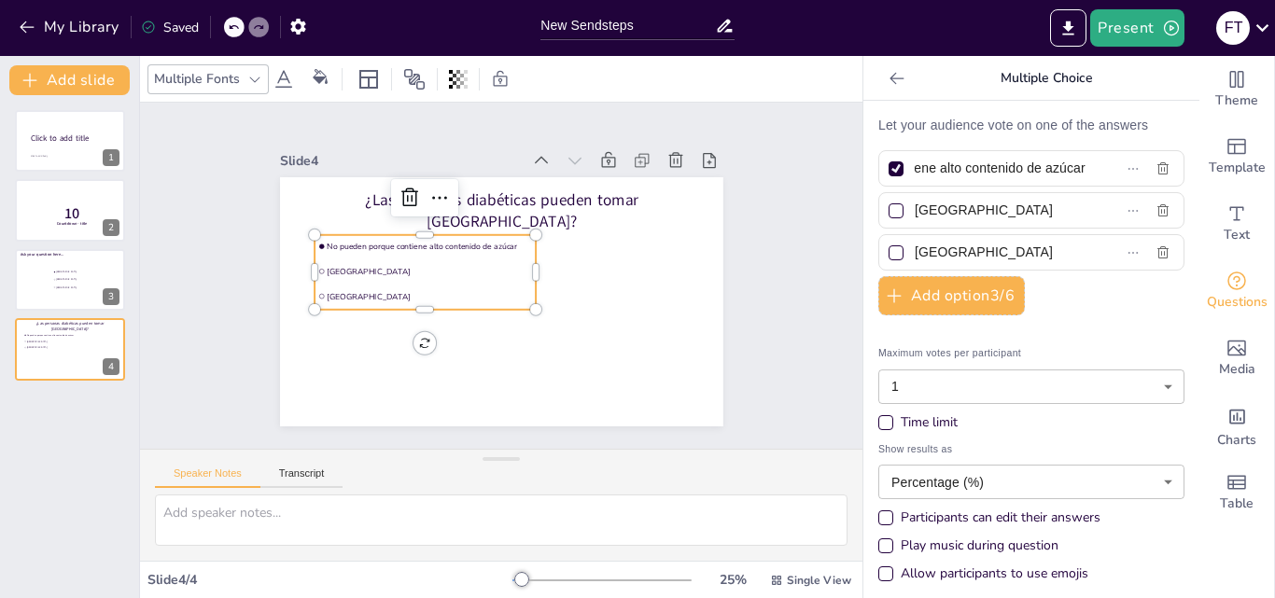
click at [914, 167] on input "No pueden porque contiene alto contenido de azúcar" at bounding box center [999, 168] width 171 height 27
checkbox input "false"
click at [957, 209] on input "Rotterdam" at bounding box center [999, 210] width 171 height 27
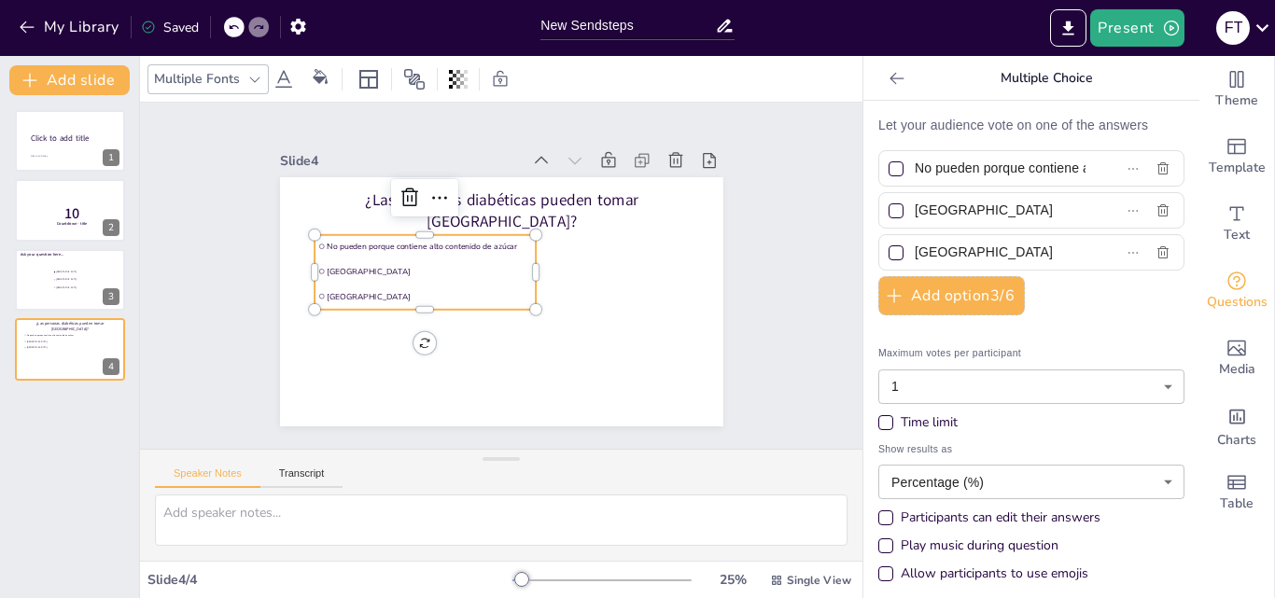
paste input "Sí pueden porque no contiene azúcar, tiene edulcorante"
type input "Sí pueden porque no contiene azúcar, tiene edulcorante"
click at [962, 248] on input "The Hague" at bounding box center [999, 252] width 171 height 27
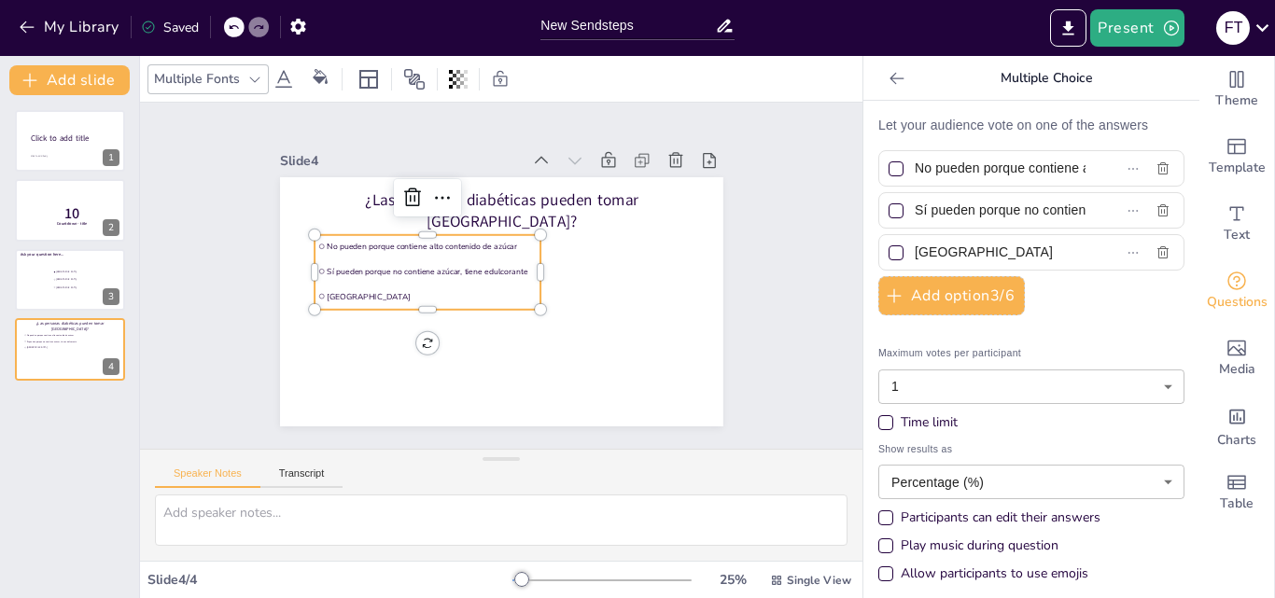
drag, startPoint x: 989, startPoint y: 255, endPoint x: 871, endPoint y: 256, distance: 117.6
click at [885, 256] on label "The Hague" at bounding box center [1001, 252] width 233 height 27
click at [914, 256] on input "The Hague" at bounding box center [999, 252] width 171 height 27
paste input "No pueden porque el colágeno aumenta el nivel de glucosa en sangr"
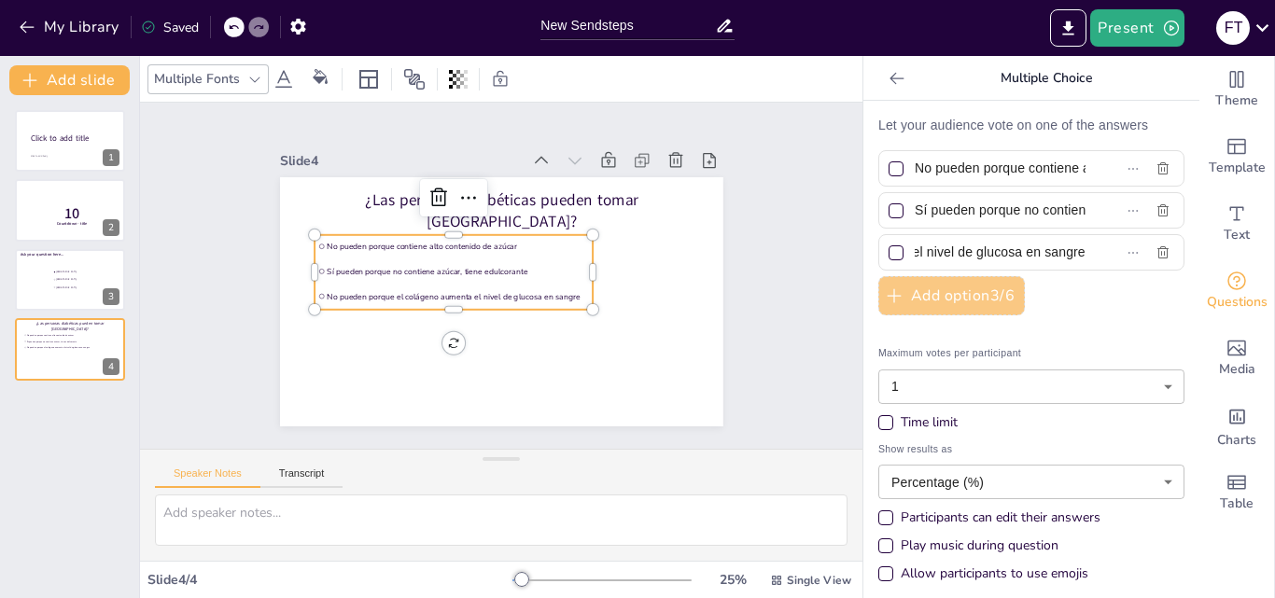
type input "No pueden porque el colágeno aumenta el nivel de glucosa en sangre"
click at [964, 302] on button "Add option 3 / 6" at bounding box center [951, 295] width 146 height 39
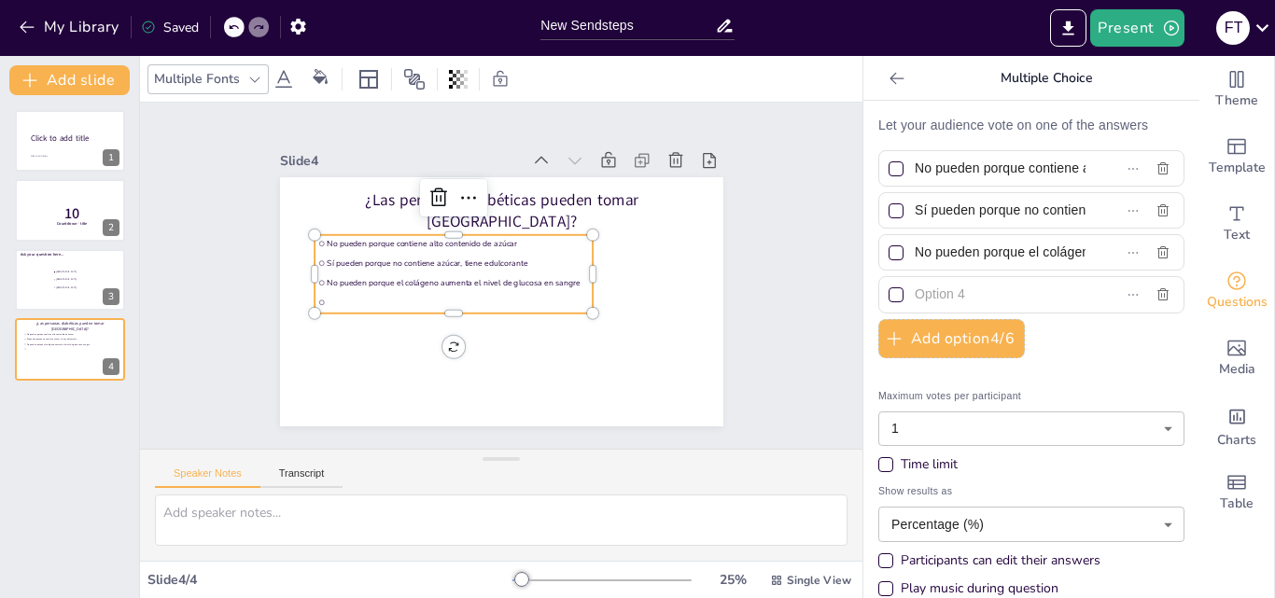
click at [957, 289] on input "text" at bounding box center [999, 294] width 171 height 27
paste input "Sí pueden, pero en dosis pequeñas para evitar subir la presión arteria"
type input "Sí pueden, pero en dosis pequeñas para evitar subir la presión arterial"
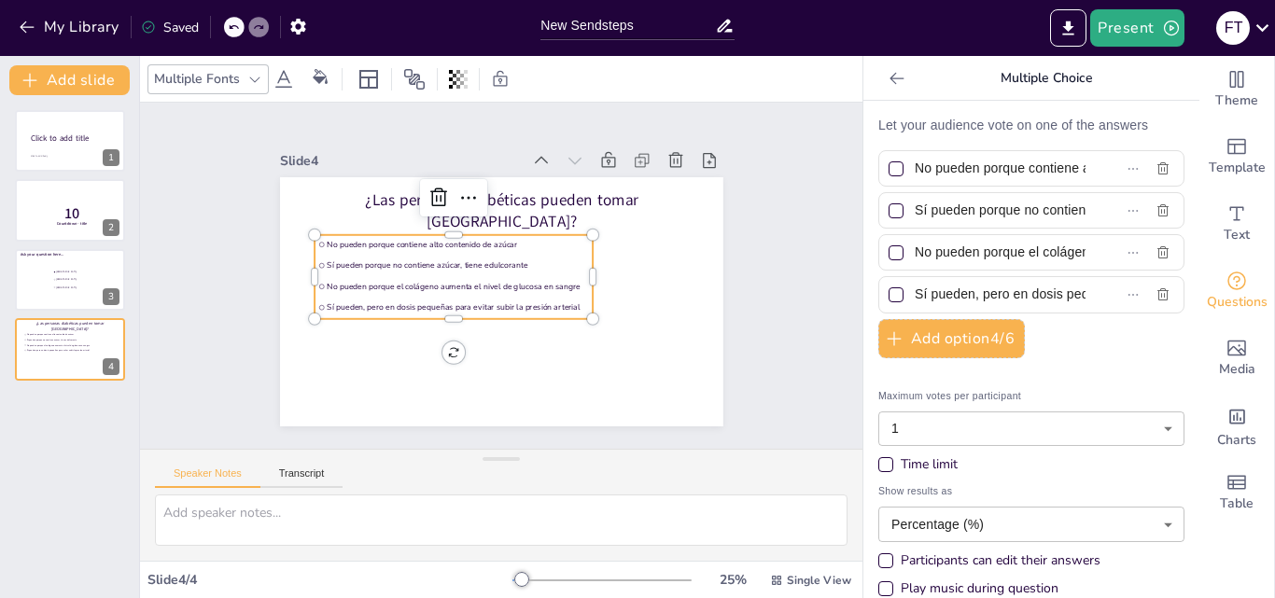
click at [781, 310] on div "Slide 1 Click to add title Click to add body Slide 2 10 Countdown - title Slide…" at bounding box center [501, 276] width 722 height 346
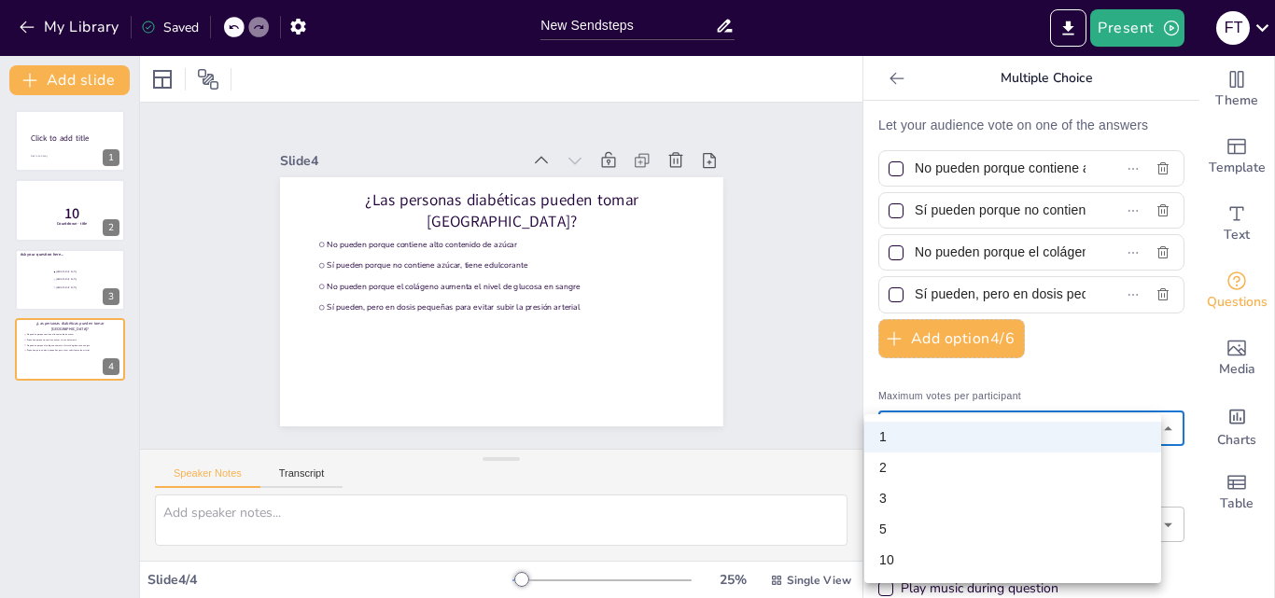
click at [894, 432] on body "My Library Saved New Sendsteps Present F T Document fonts Akatab Recently used …" at bounding box center [637, 299] width 1275 height 598
click at [893, 565] on font "10" at bounding box center [886, 563] width 15 height 15
type input "10"
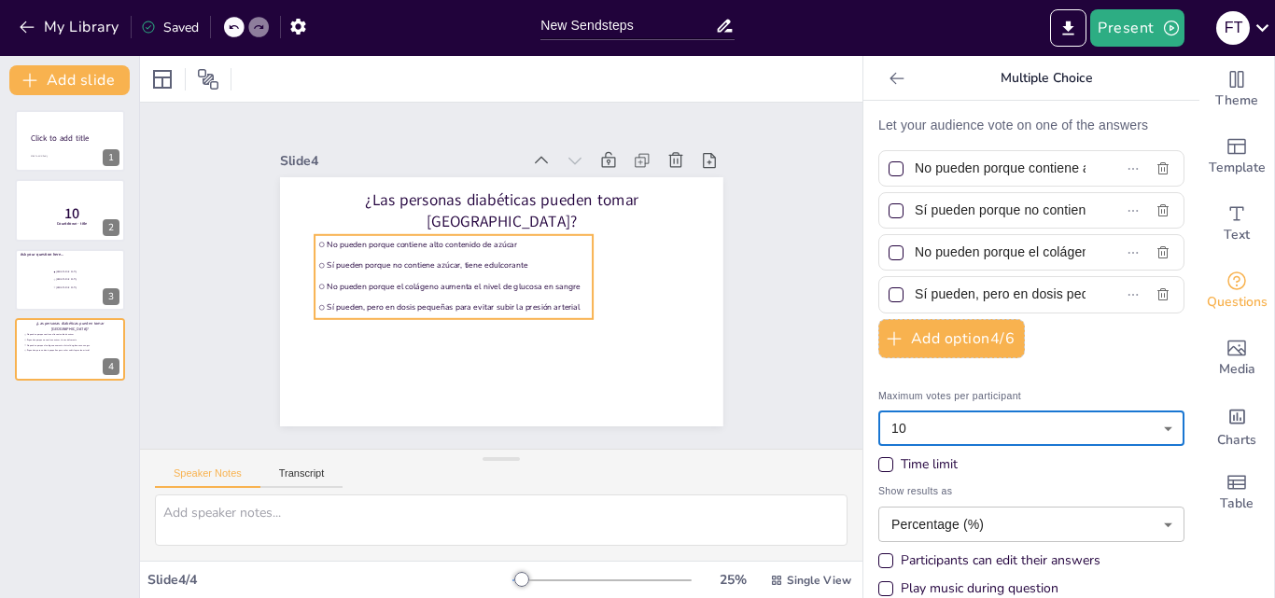
scroll to position [52, 0]
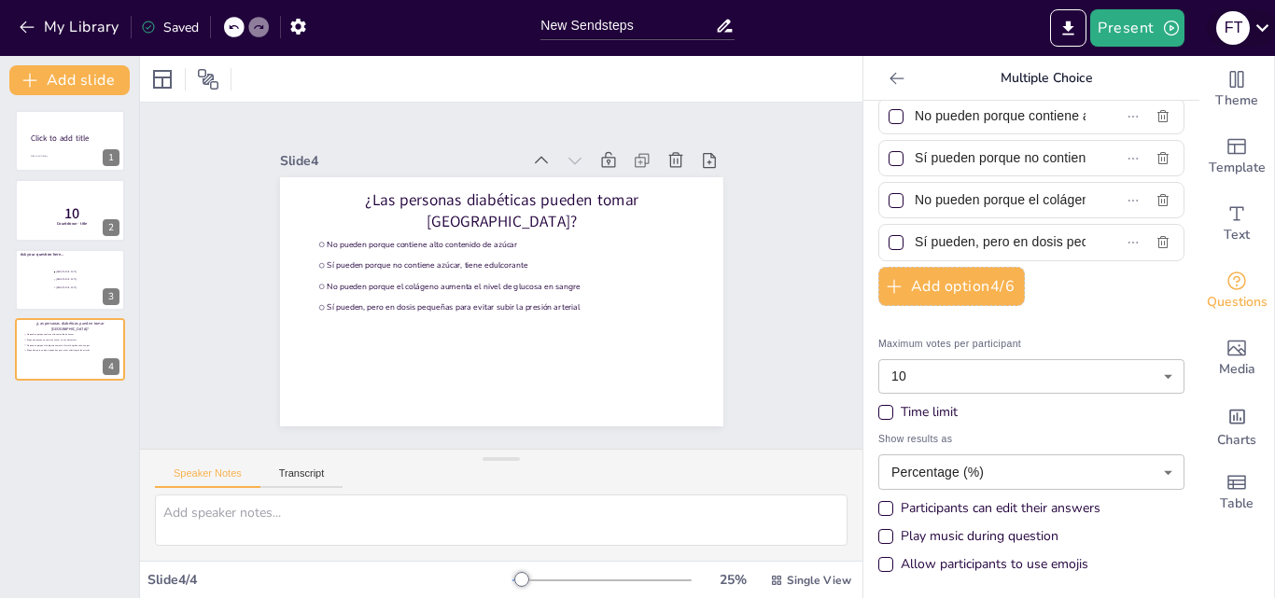
click at [1257, 33] on icon at bounding box center [1261, 27] width 25 height 25
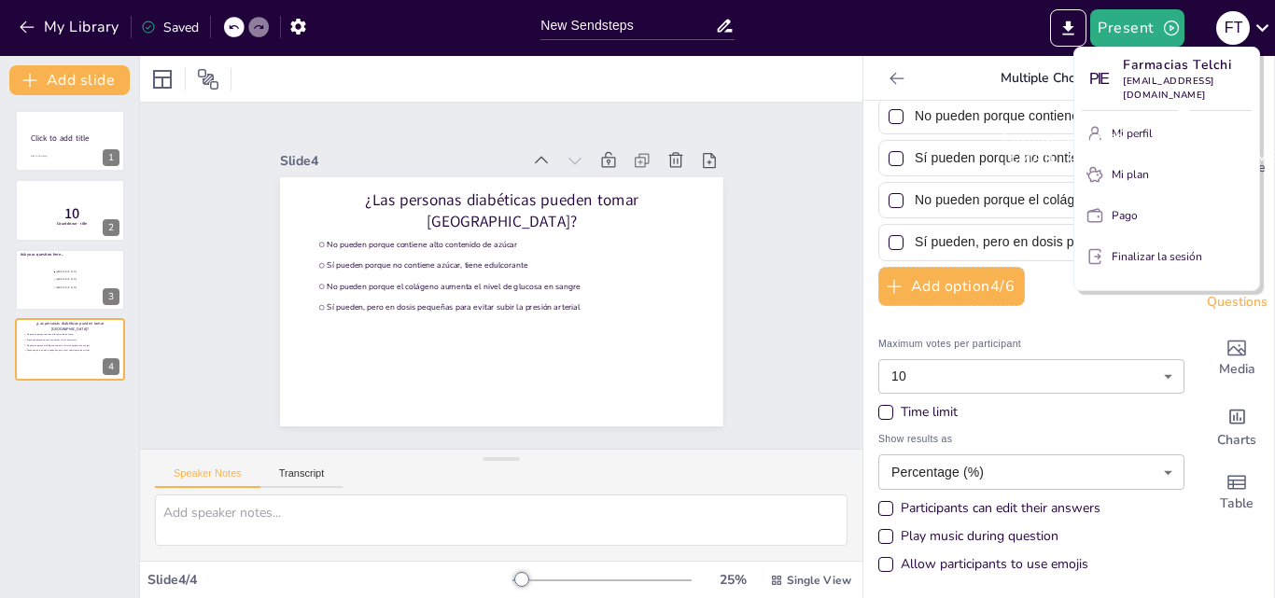
click at [1111, 180] on div "Farmacias Telchi farmaciastelchibolivia@gmail.com" at bounding box center [1143, 147] width 311 height 71
click at [1098, 174] on div "Farmacias Telchi farmaciastelchibolivia@gmail.com" at bounding box center [1143, 147] width 311 height 71
click at [727, 192] on div at bounding box center [637, 299] width 1275 height 598
